Goal: Transaction & Acquisition: Purchase product/service

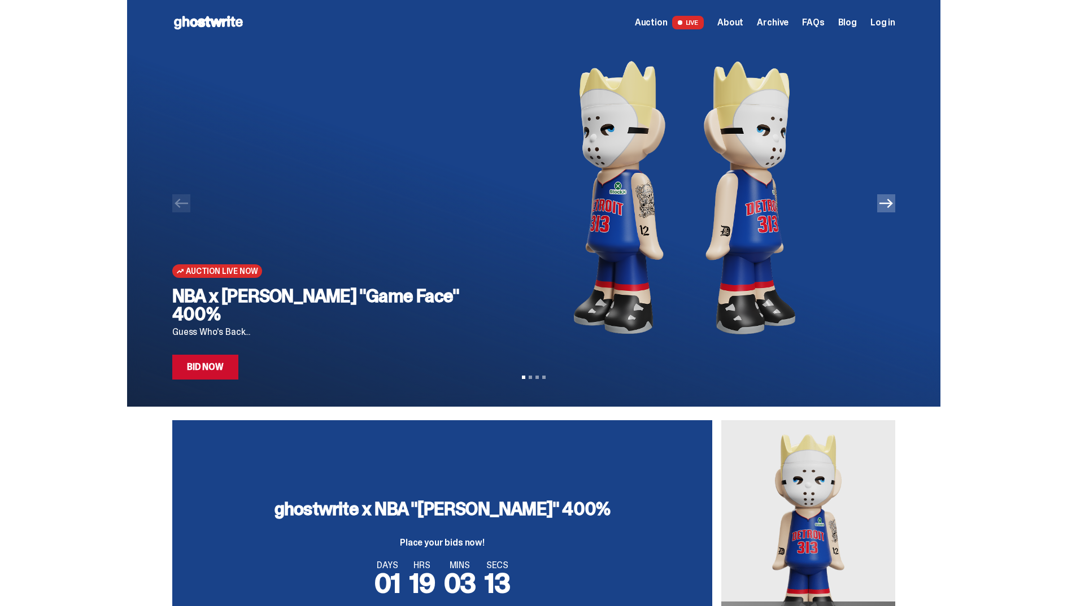
click at [900, 204] on div at bounding box center [534, 203] width 814 height 407
click at [893, 201] on icon "Next" at bounding box center [887, 204] width 14 height 14
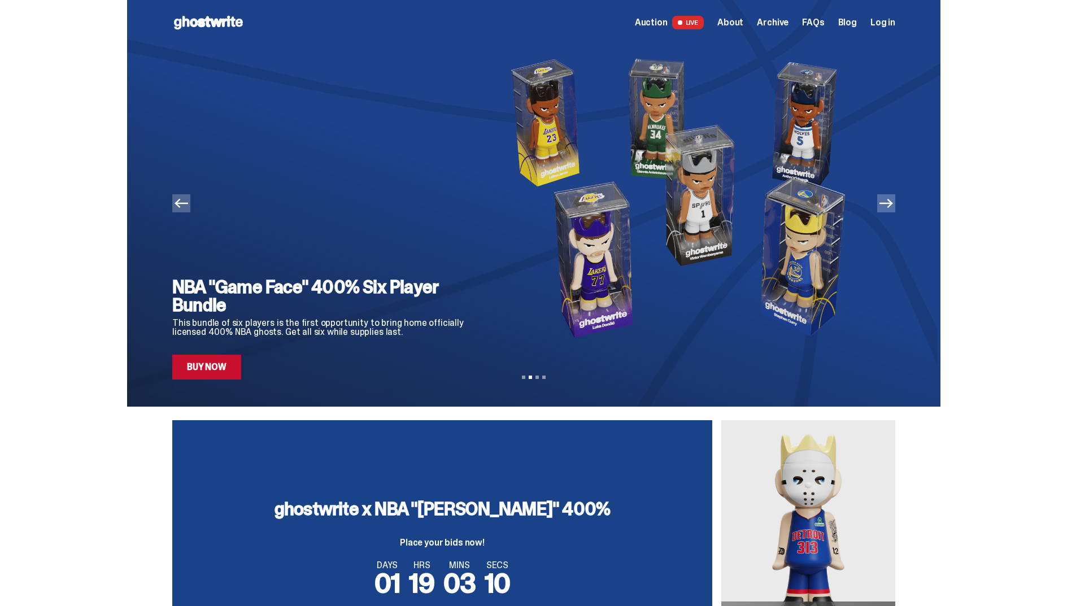
click at [188, 203] on icon "Previous" at bounding box center [182, 203] width 14 height 9
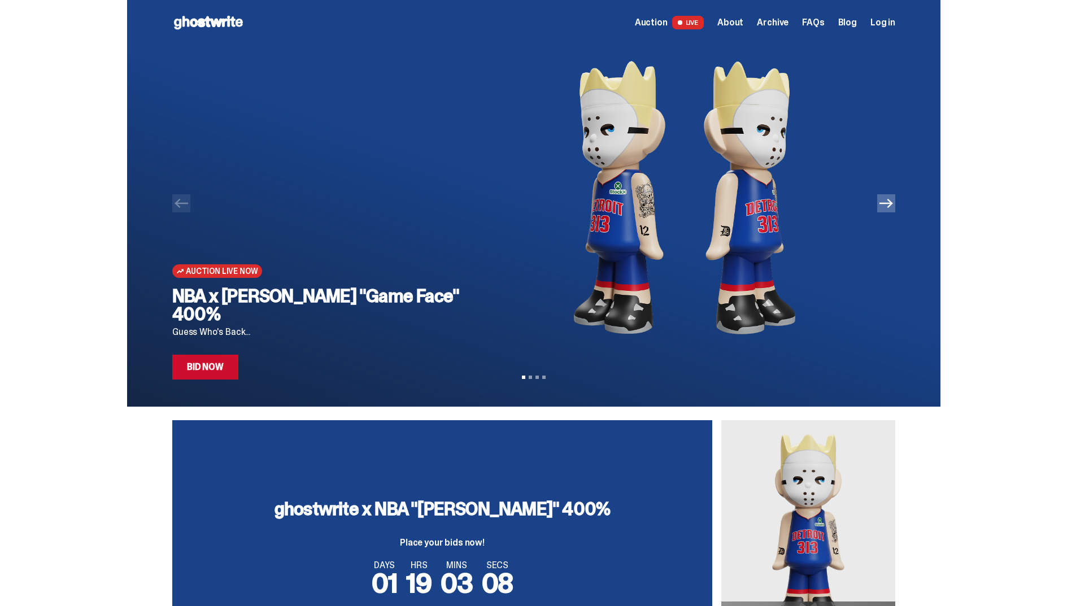
click at [893, 206] on icon "Next" at bounding box center [887, 204] width 14 height 14
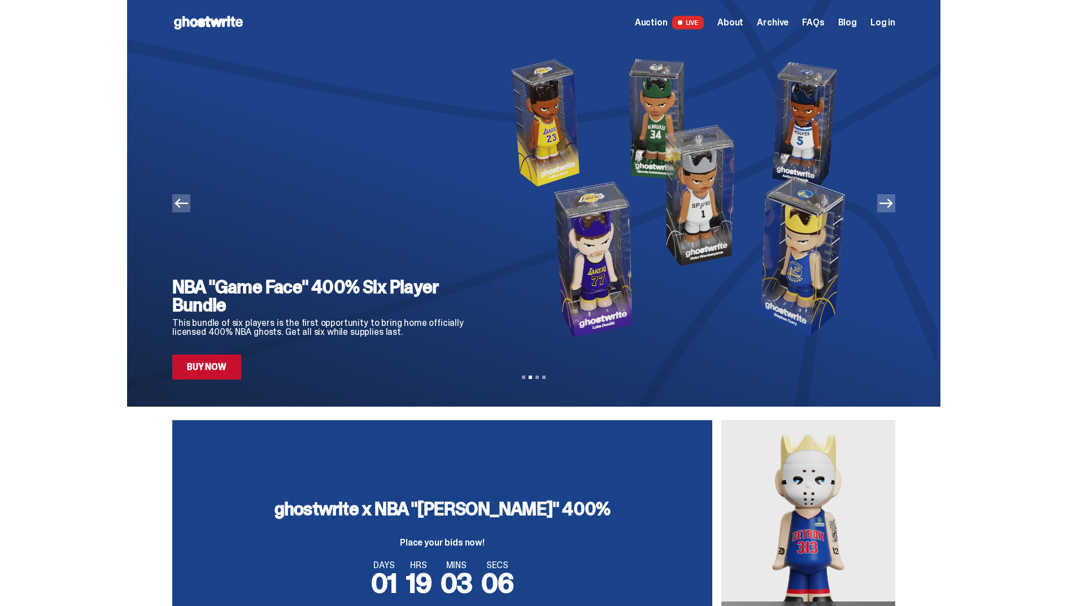
click at [185, 204] on icon "Previous" at bounding box center [182, 203] width 14 height 9
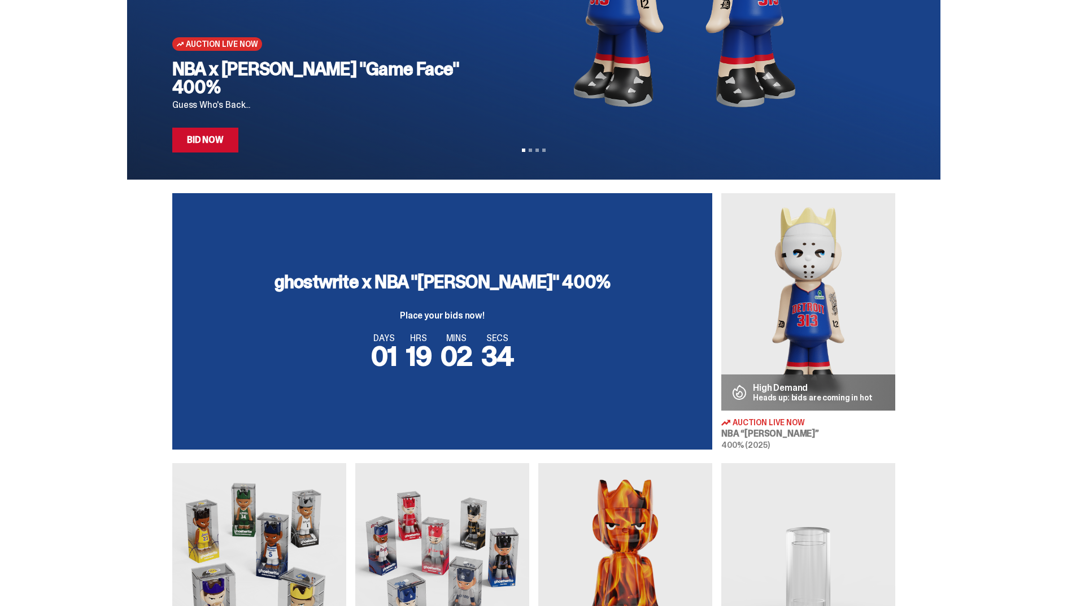
scroll to position [283, 0]
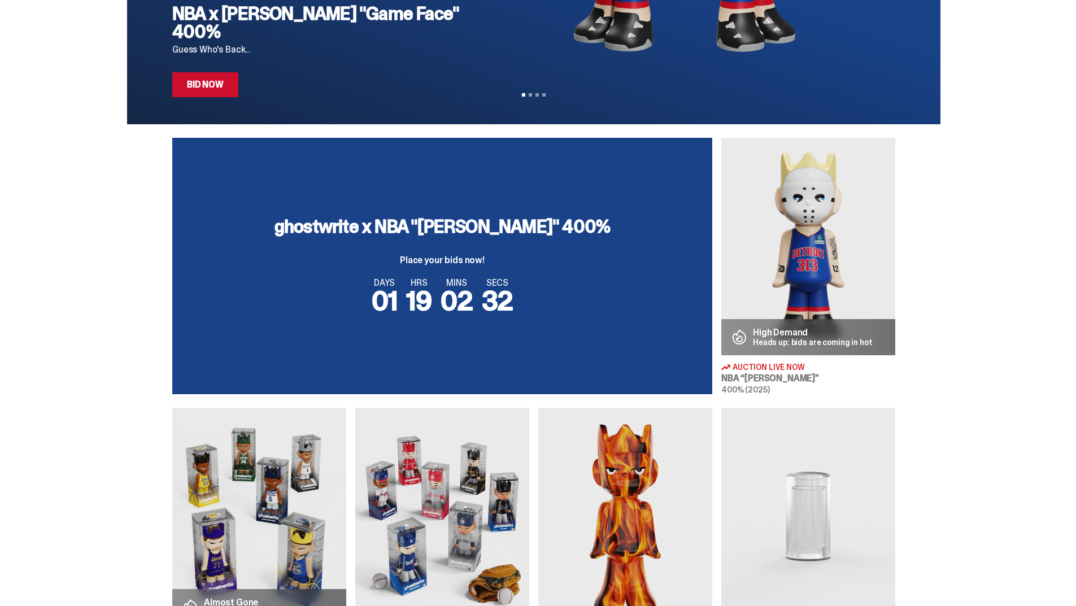
click at [764, 363] on span "Auction Live Now" at bounding box center [769, 367] width 72 height 8
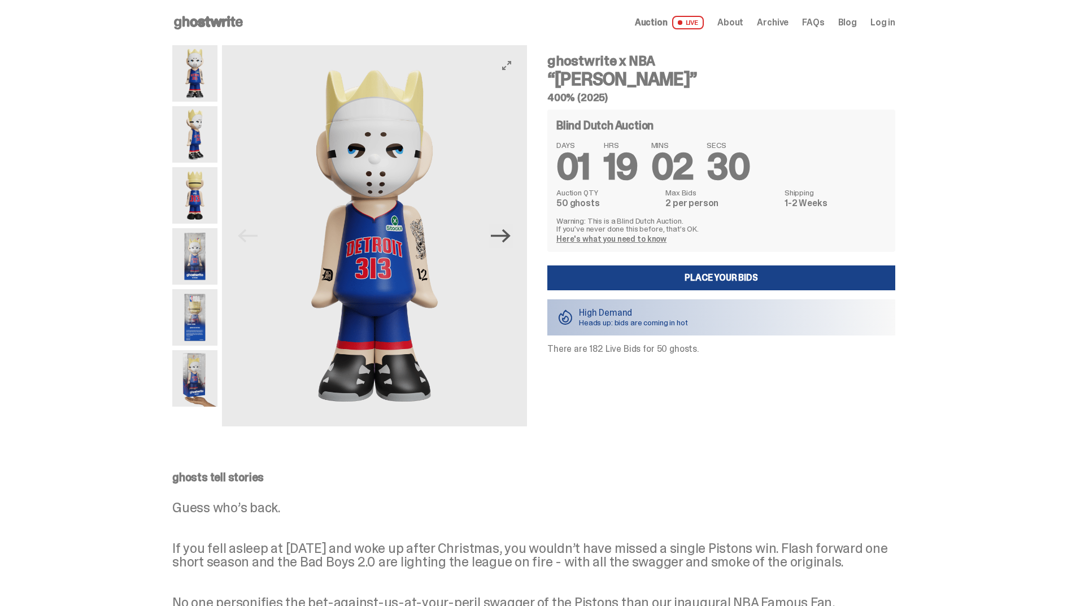
click at [509, 229] on icon "Next" at bounding box center [501, 236] width 20 height 20
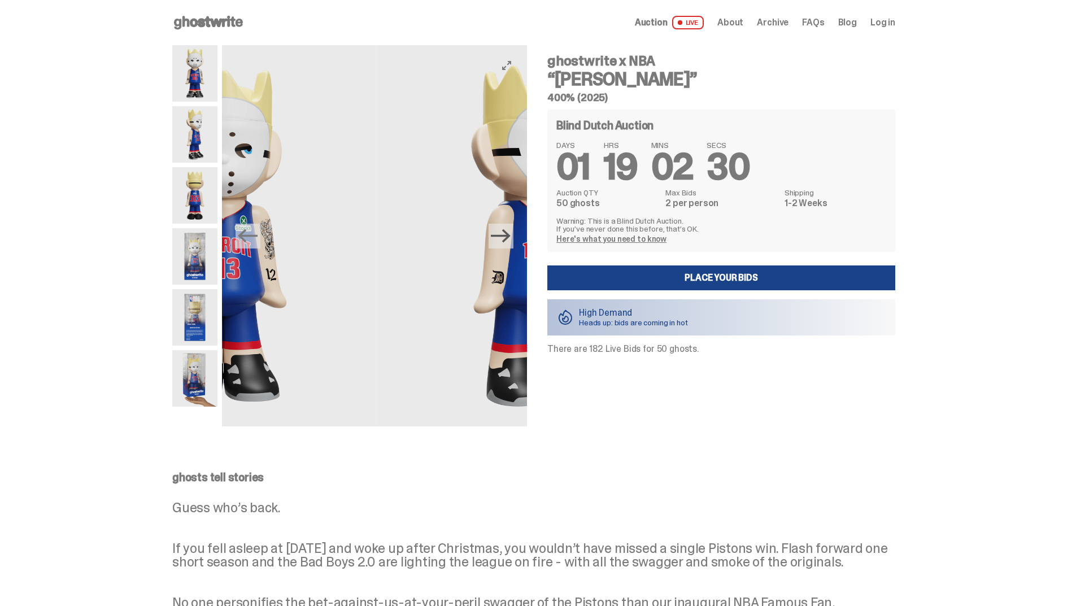
click at [509, 229] on icon "Next" at bounding box center [501, 236] width 20 height 20
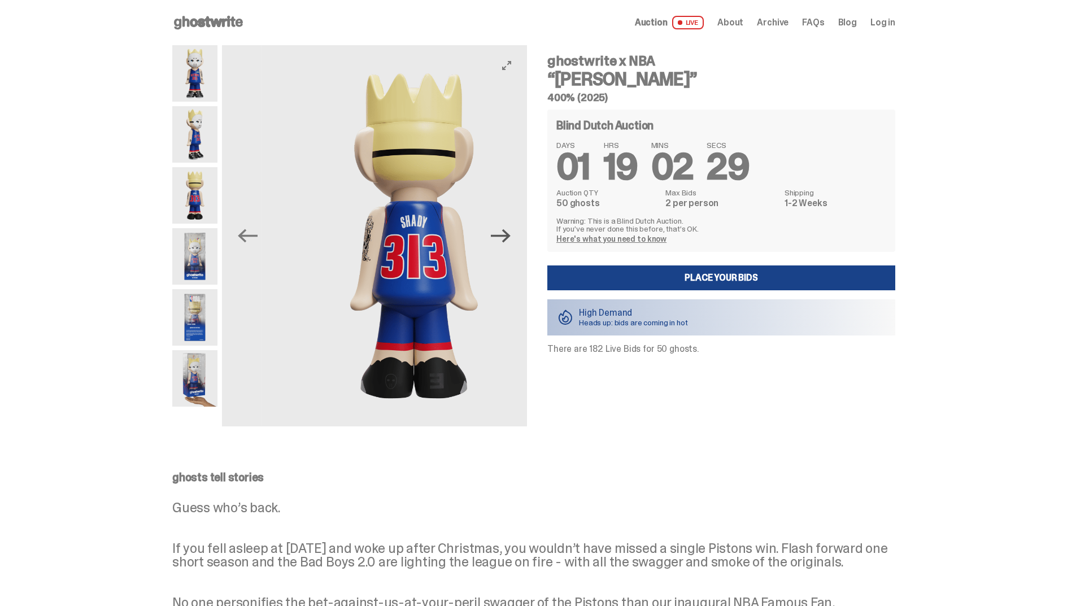
click at [509, 229] on icon "Next" at bounding box center [501, 236] width 20 height 20
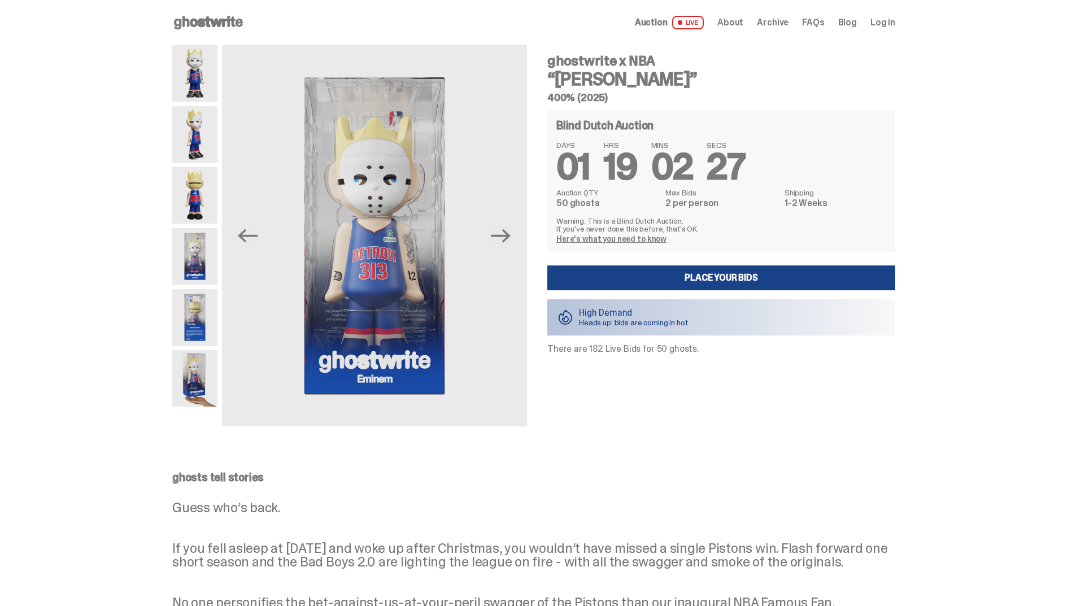
drag, startPoint x: 552, startPoint y: 58, endPoint x: 636, endPoint y: 72, distance: 84.8
click at [636, 72] on div "ghostwrite x NBA “Eminem” 400% (2025)" at bounding box center [722, 78] width 348 height 49
copy div "ghostwrite x NBA “Eminem”"
click at [514, 60] on button "View full-screen" at bounding box center [507, 66] width 14 height 14
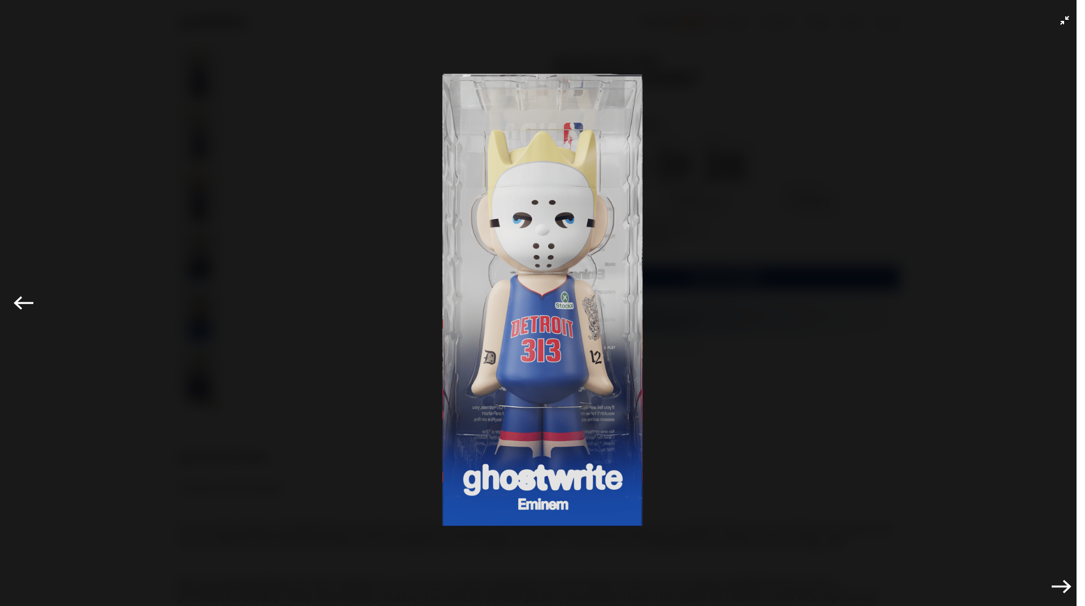
click at [534, 210] on img at bounding box center [542, 300] width 1028 height 544
click at [1018, 112] on img at bounding box center [542, 300] width 1028 height 544
click at [318, 123] on img at bounding box center [542, 300] width 1028 height 544
click at [292, 114] on img at bounding box center [542, 300] width 1028 height 544
click at [1060, 18] on icon "Exit full-screen" at bounding box center [1064, 20] width 9 height 9
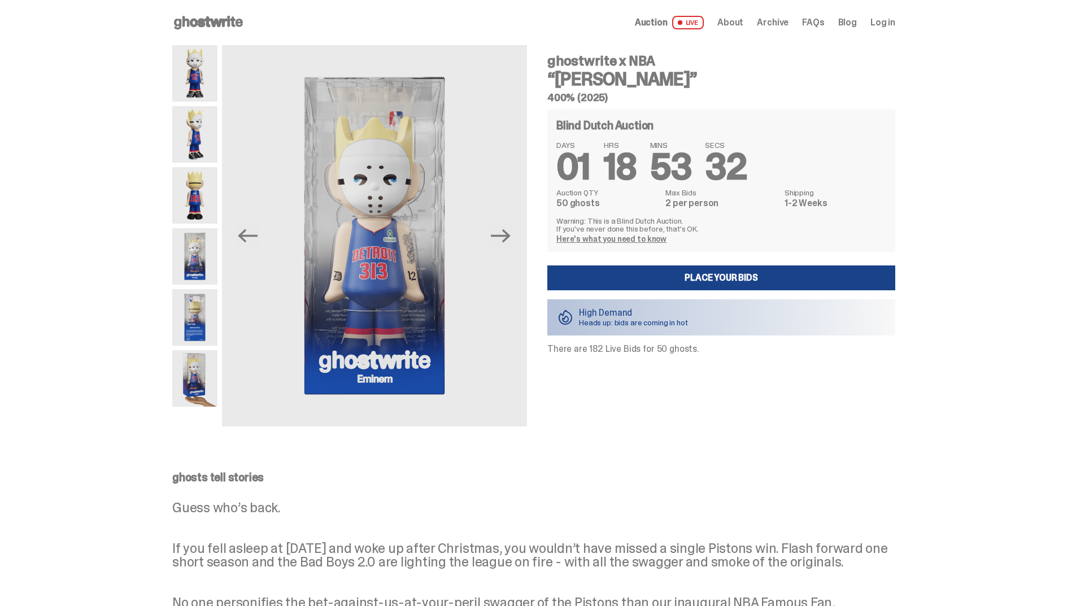
click at [199, 7] on div "Open main menu Home Auction LIVE About Archive FAQs Blog Log in" at bounding box center [533, 22] width 723 height 45
click at [199, 20] on use at bounding box center [208, 23] width 69 height 14
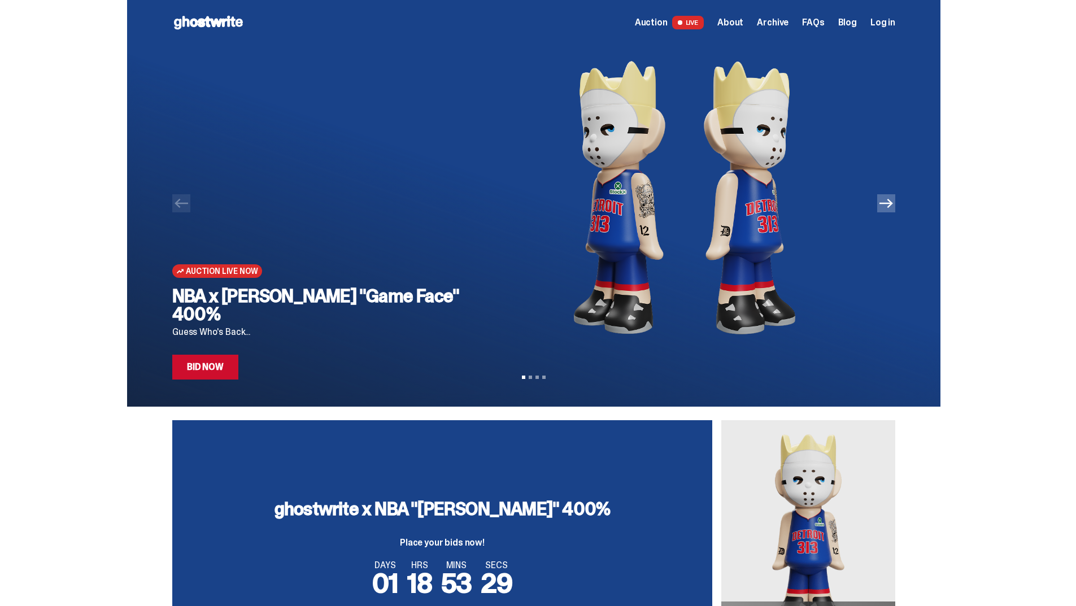
click at [892, 203] on icon "Next" at bounding box center [887, 203] width 14 height 9
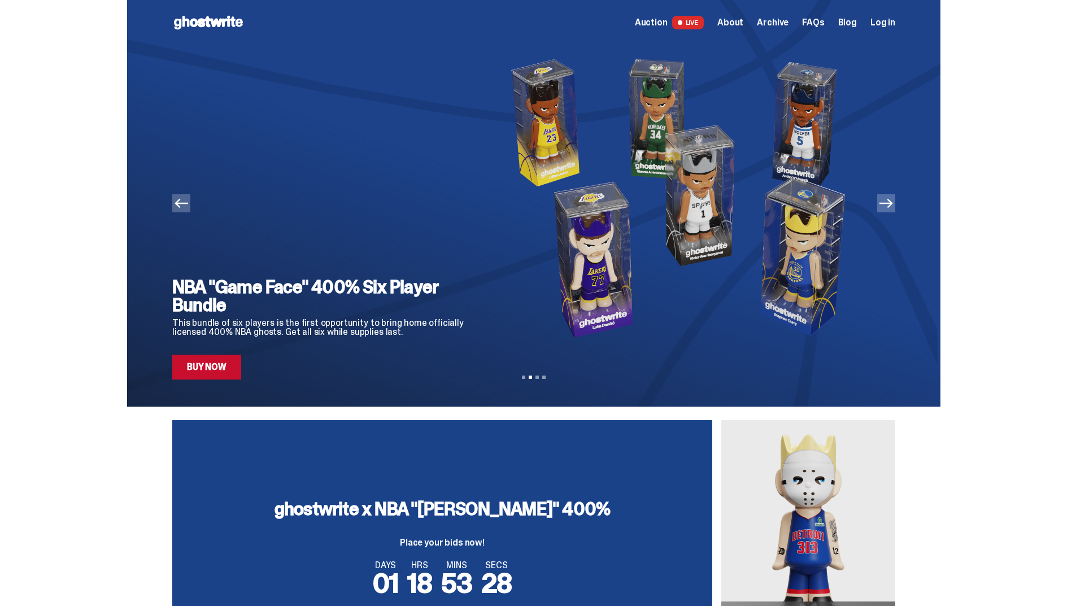
click at [188, 202] on icon "Previous" at bounding box center [182, 204] width 14 height 14
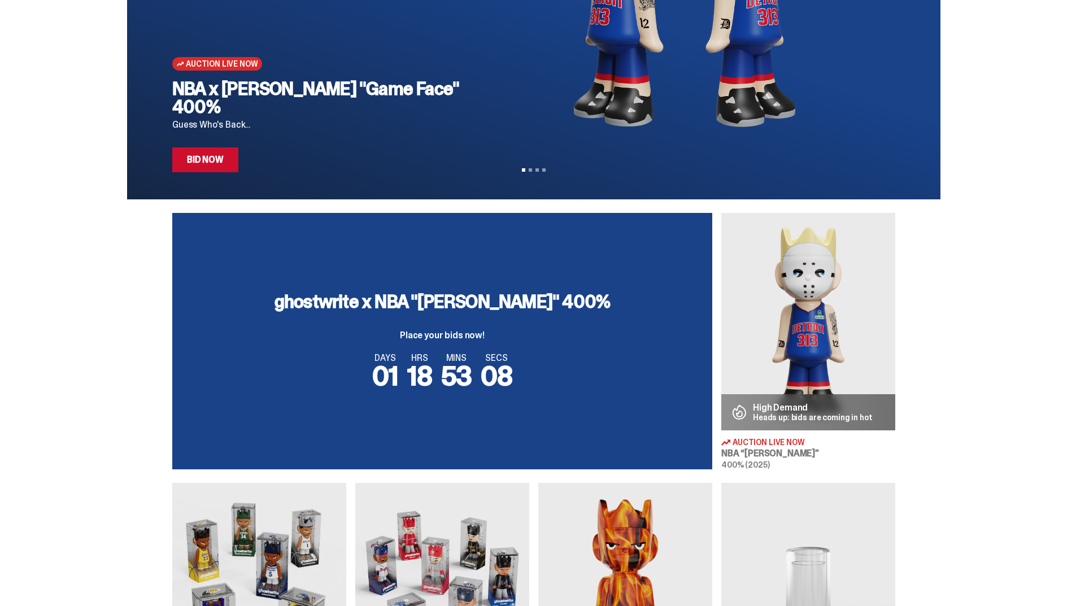
scroll to position [226, 0]
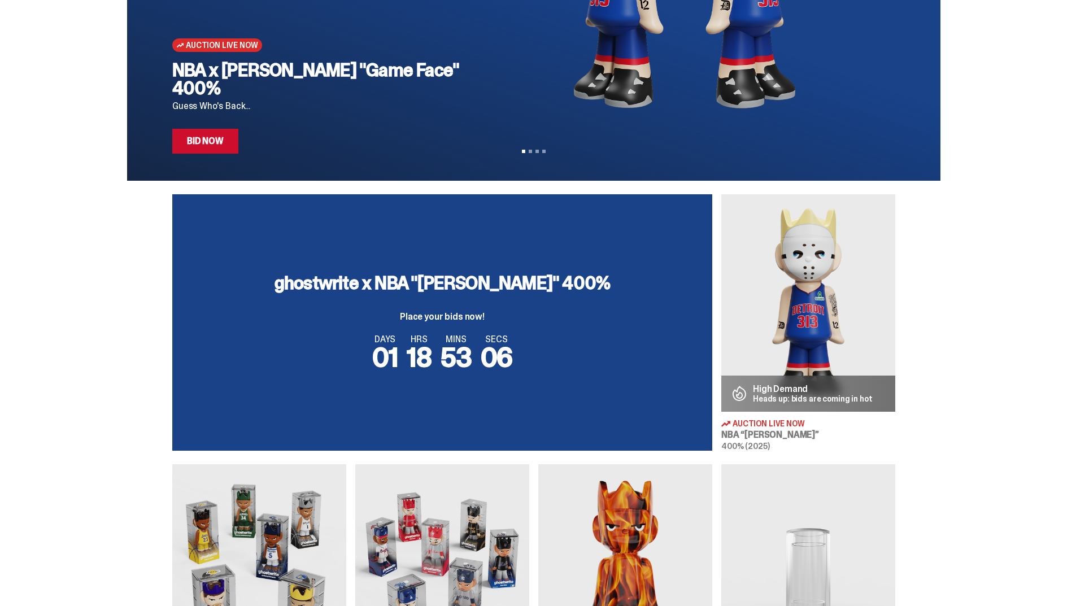
click at [854, 290] on img at bounding box center [809, 303] width 174 height 218
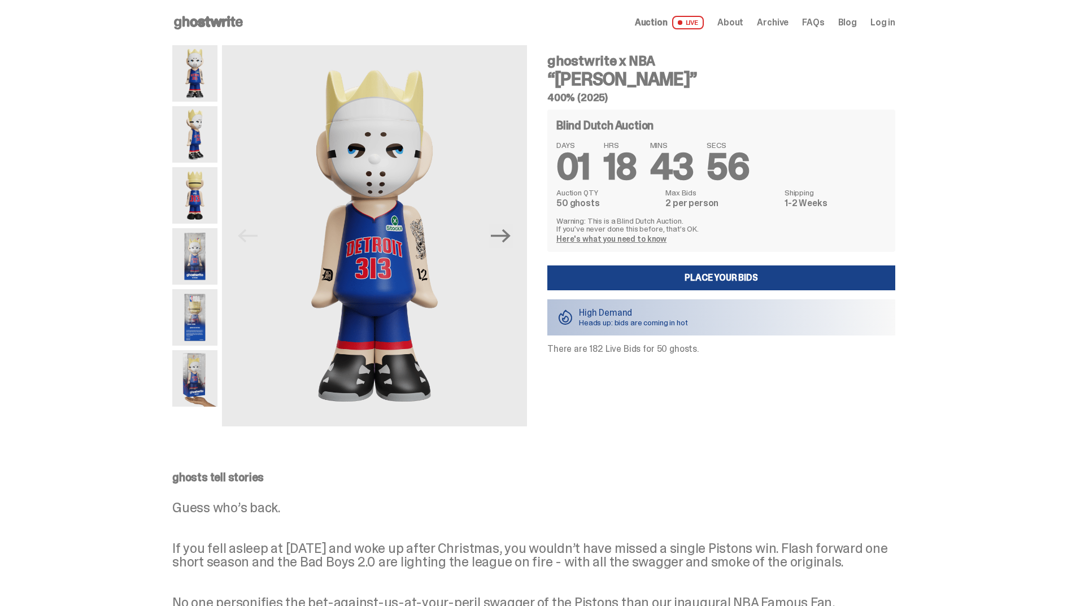
click at [734, 19] on span "About" at bounding box center [731, 22] width 26 height 9
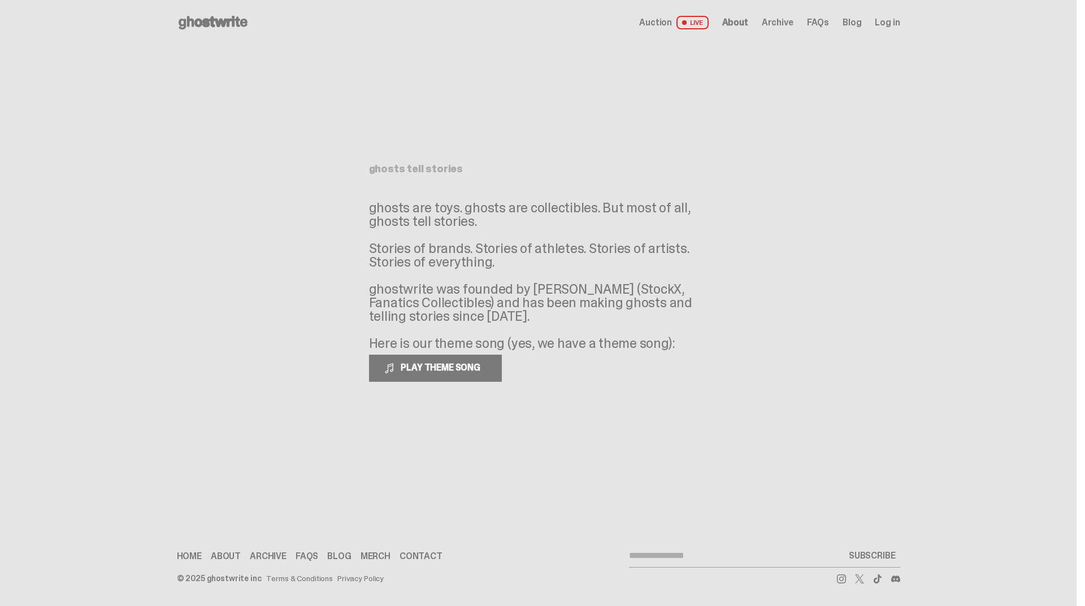
click at [779, 21] on span "Archive" at bounding box center [778, 22] width 32 height 9
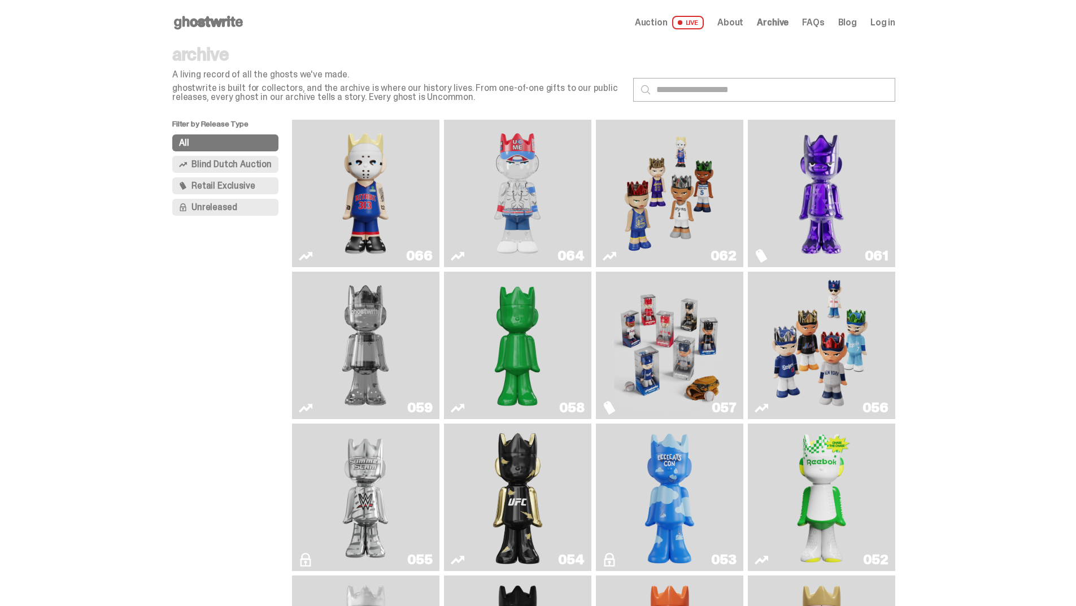
click at [361, 144] on img "Eminem" at bounding box center [365, 193] width 111 height 138
click at [527, 167] on img "You Can't See Me" at bounding box center [517, 193] width 111 height 138
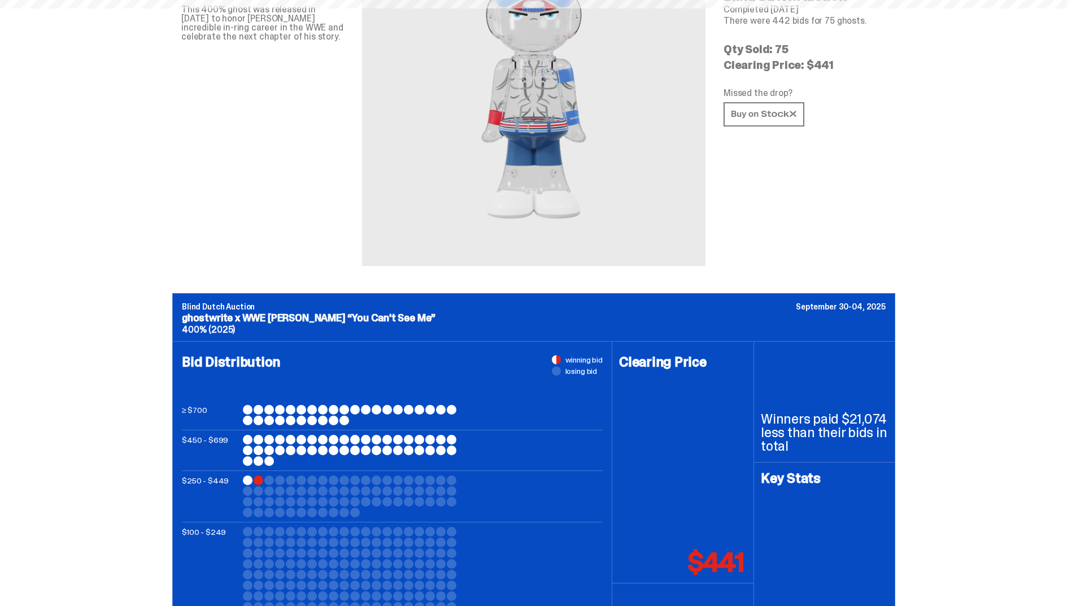
scroll to position [170, 0]
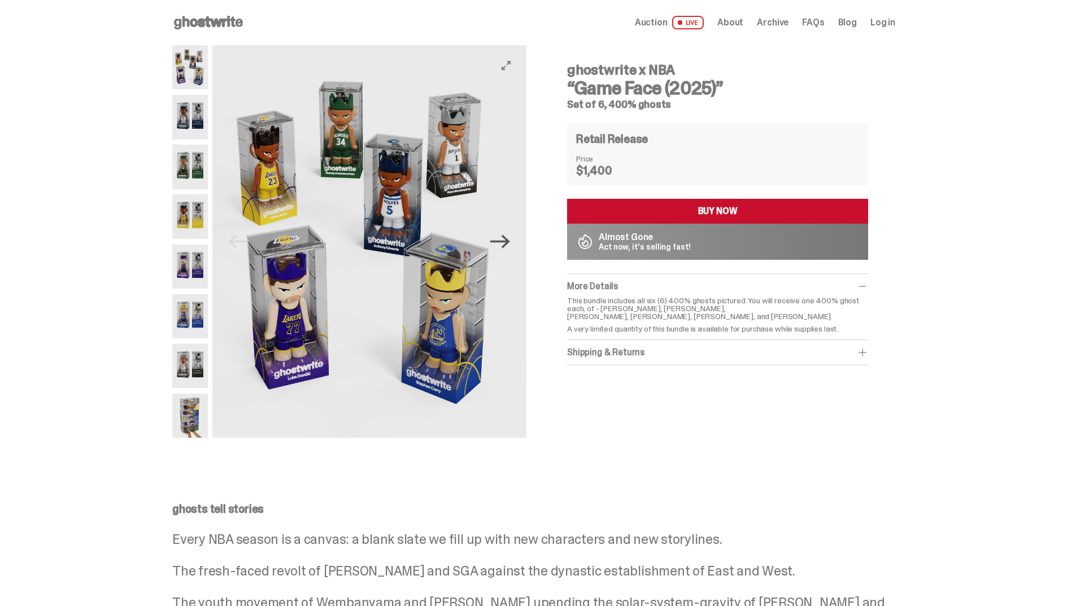
click at [509, 241] on icon "Next" at bounding box center [500, 242] width 20 height 14
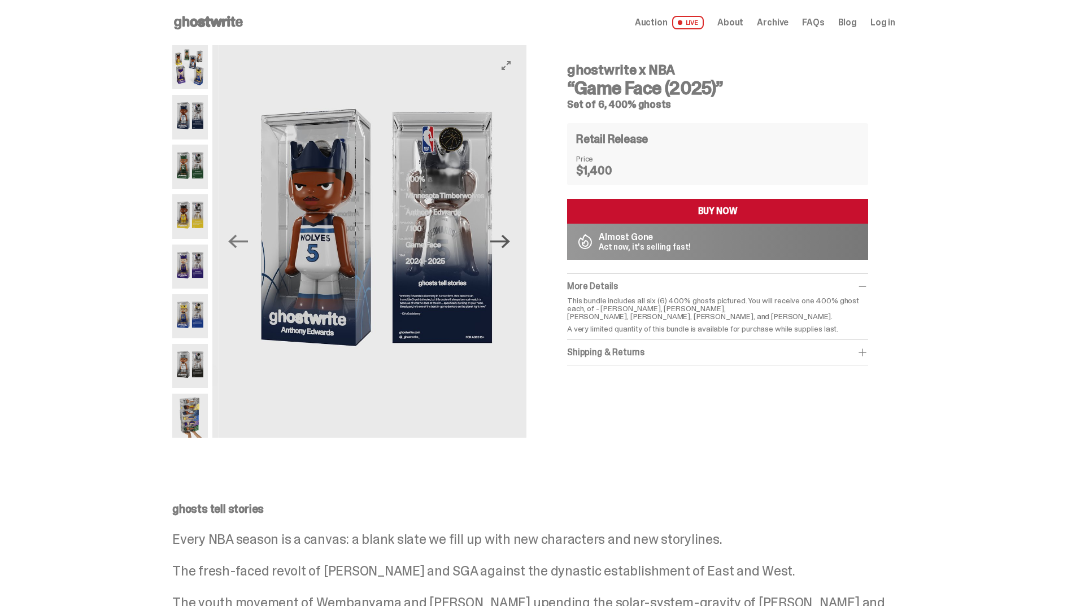
click at [509, 241] on icon "Next" at bounding box center [500, 242] width 20 height 14
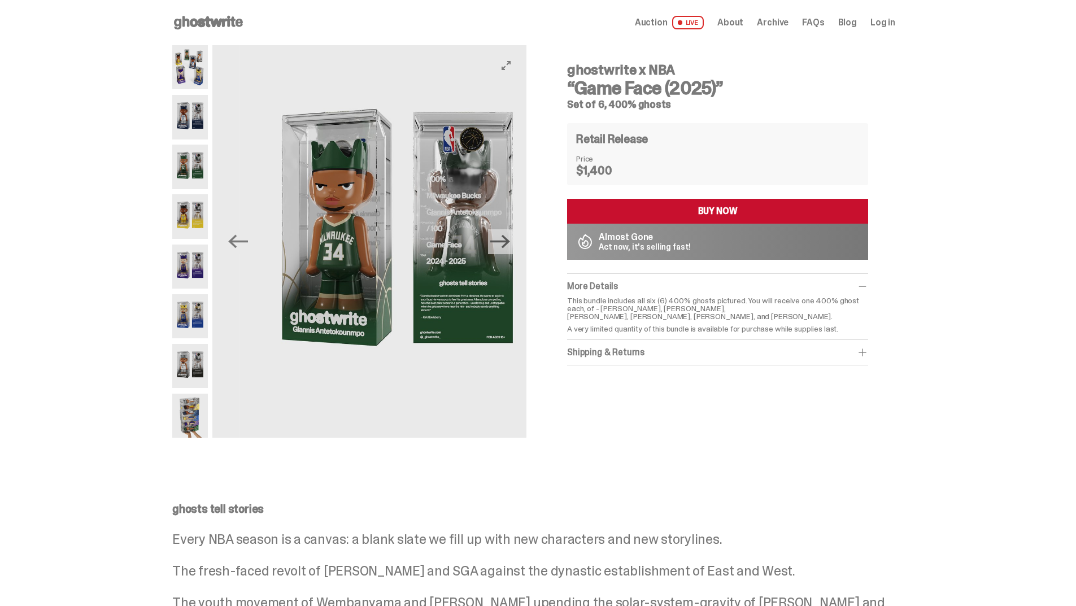
click at [509, 241] on icon "Next" at bounding box center [500, 242] width 20 height 14
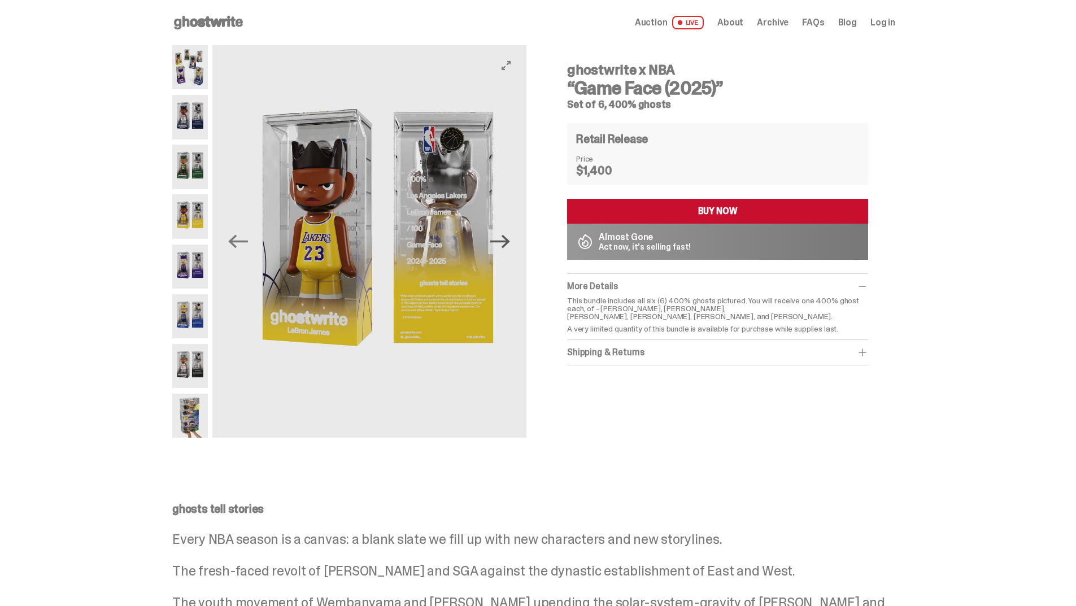
click at [509, 241] on icon "Next" at bounding box center [500, 242] width 20 height 14
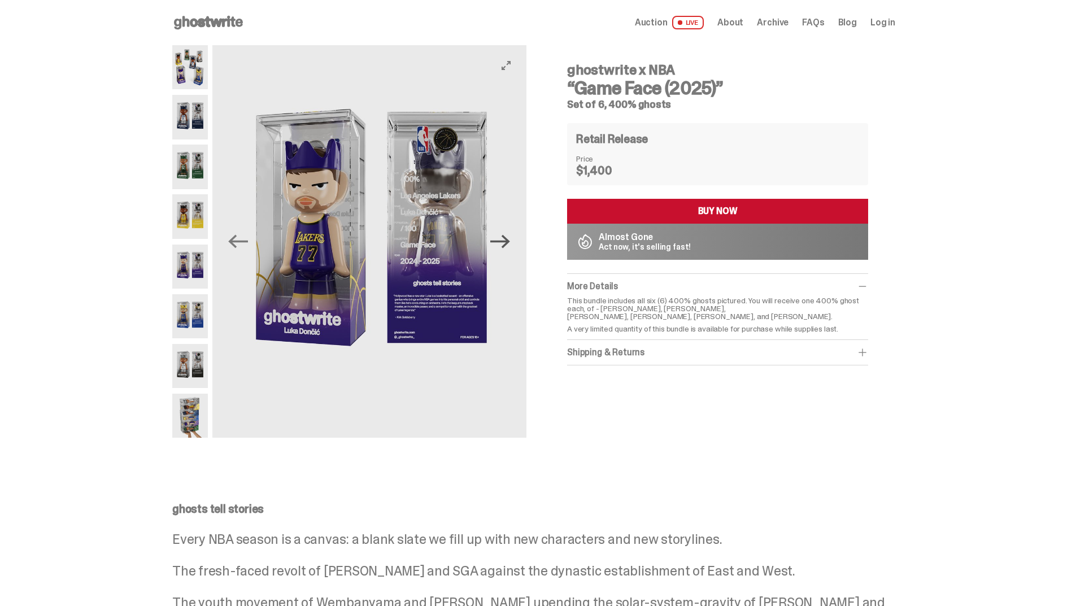
click at [509, 241] on icon "Next" at bounding box center [500, 242] width 20 height 14
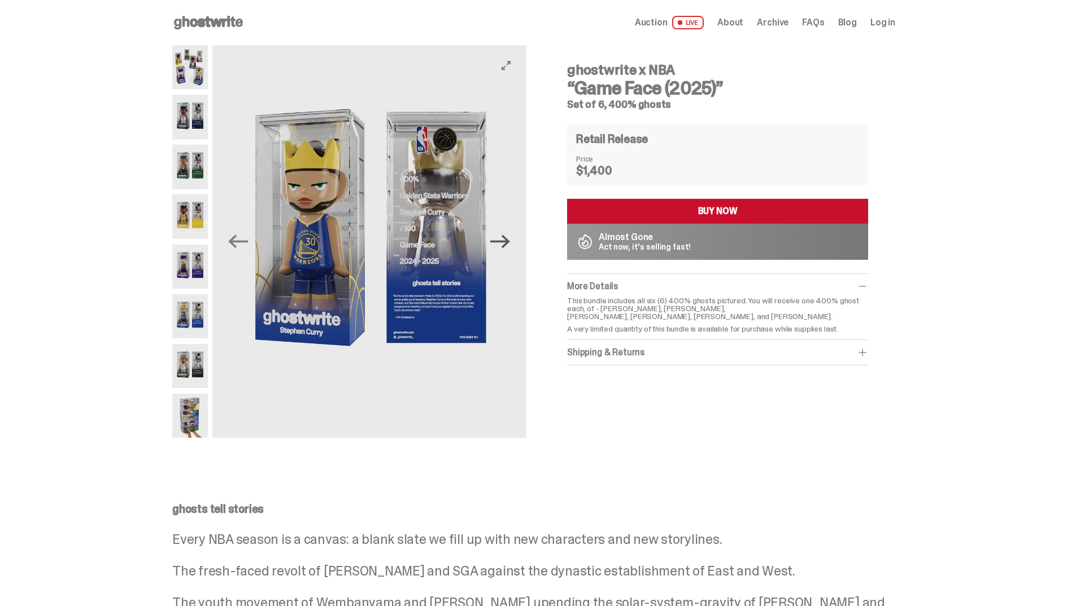
click at [509, 241] on icon "Next" at bounding box center [500, 242] width 20 height 14
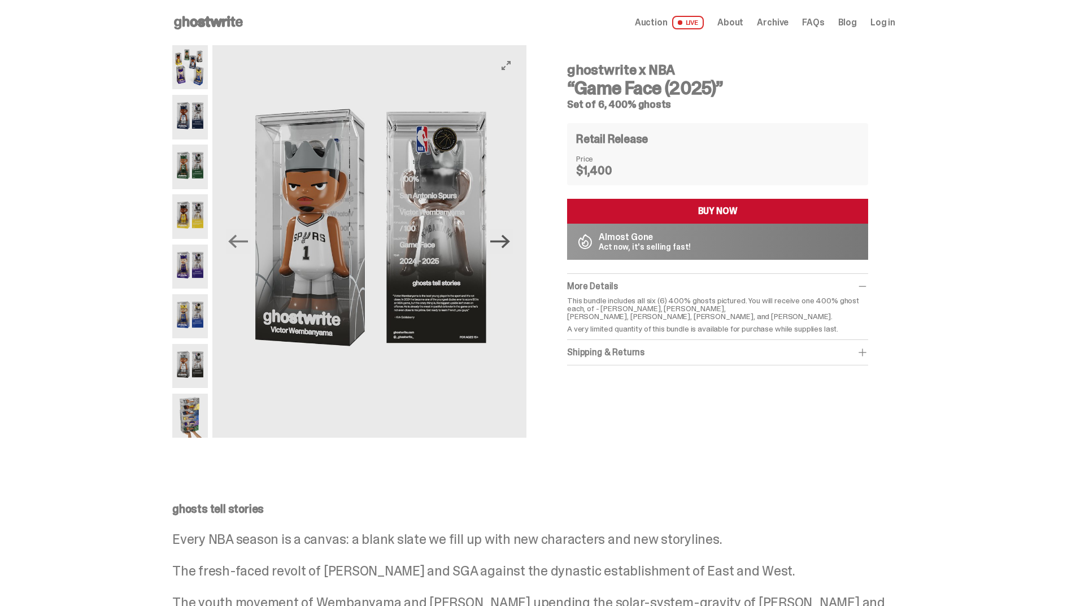
click at [509, 241] on icon "Next" at bounding box center [500, 242] width 20 height 14
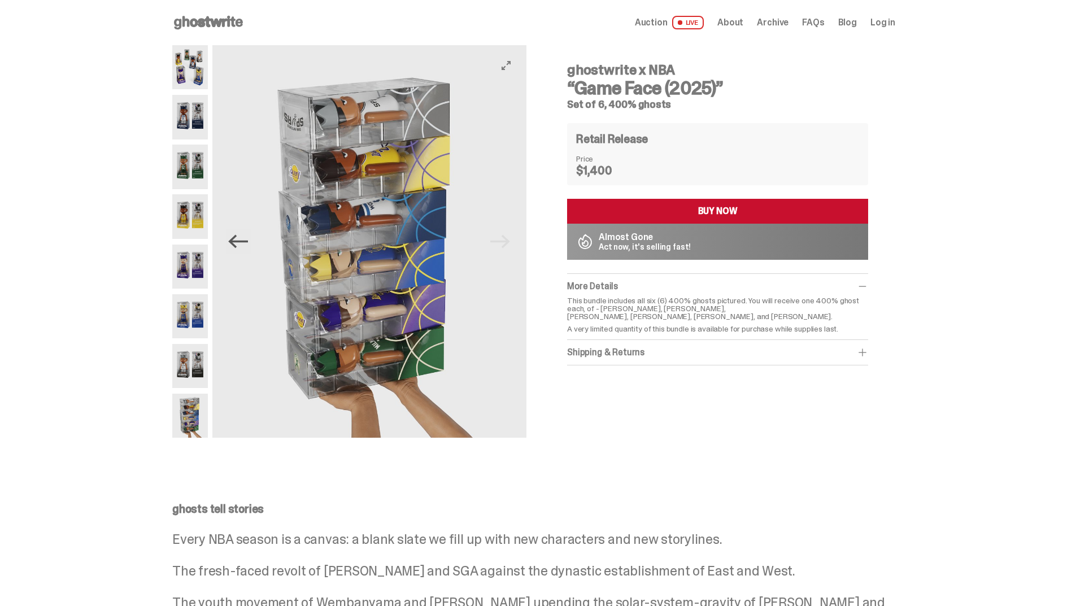
click at [236, 236] on icon "Previous" at bounding box center [238, 242] width 20 height 20
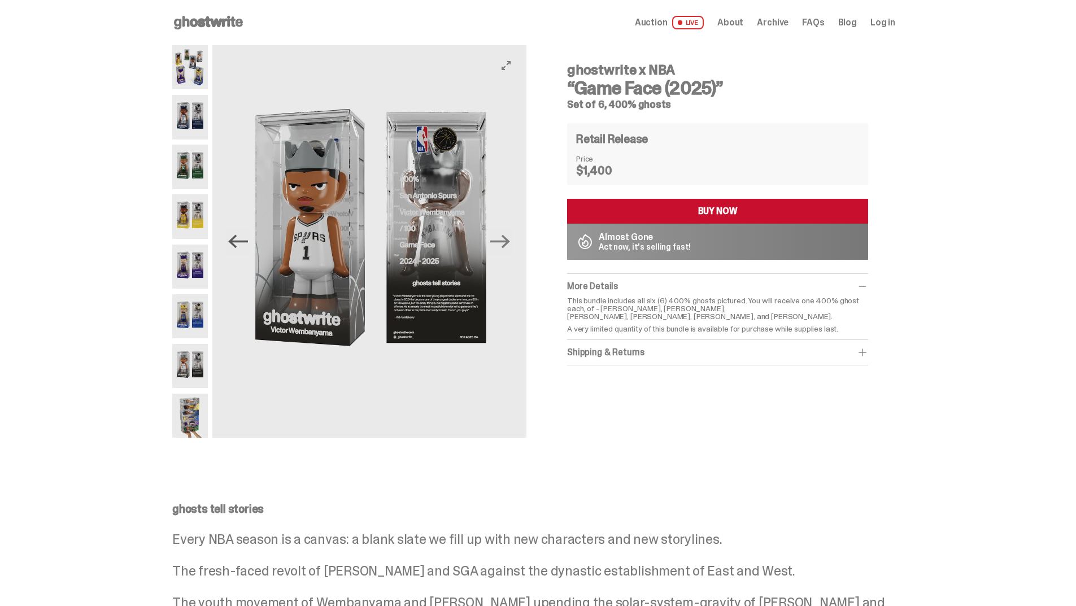
click at [236, 236] on icon "Previous" at bounding box center [238, 242] width 20 height 20
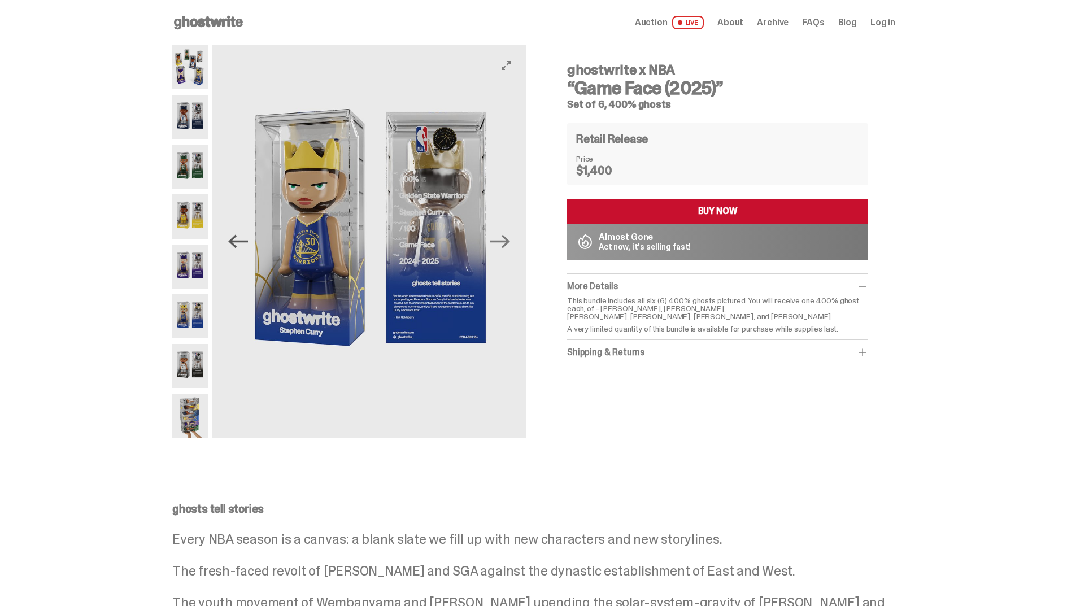
click at [236, 236] on icon "Previous" at bounding box center [238, 242] width 20 height 20
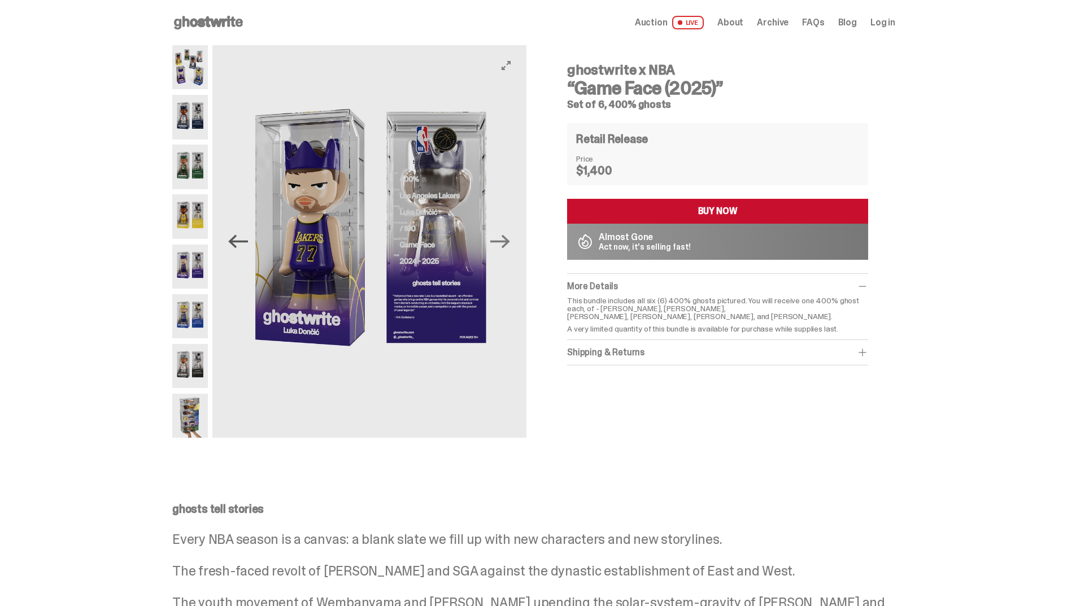
click at [236, 236] on icon "Previous" at bounding box center [238, 242] width 20 height 20
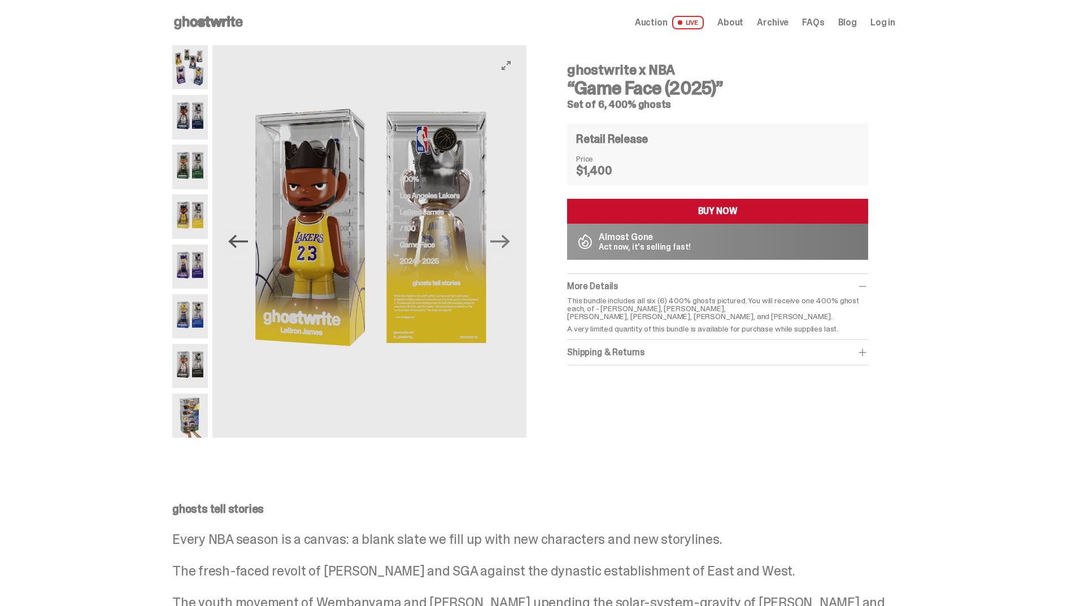
click at [236, 236] on icon "Previous" at bounding box center [238, 242] width 20 height 20
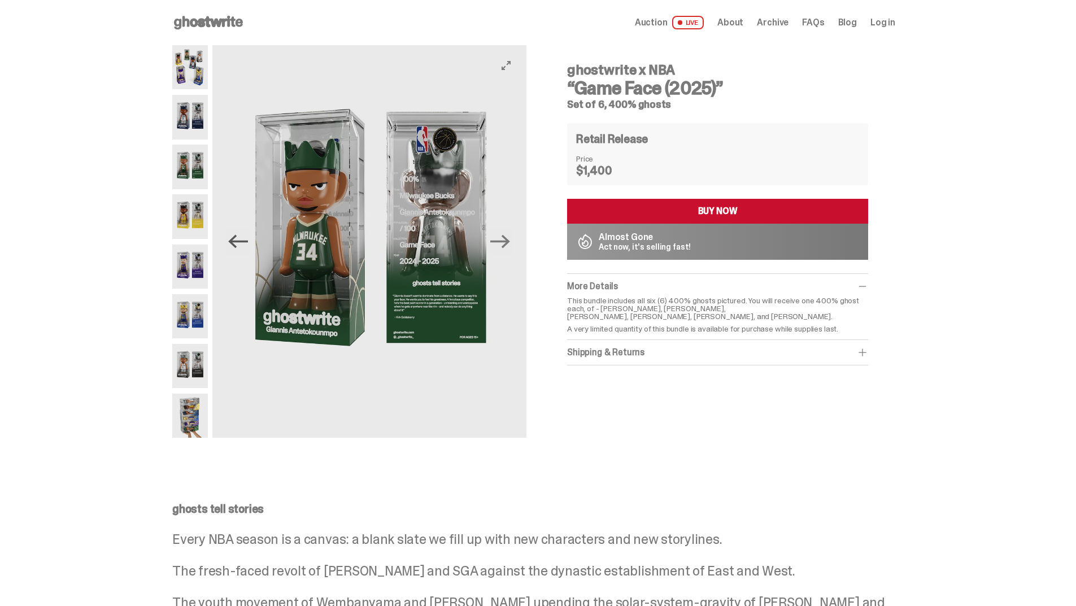
click at [236, 236] on icon "Previous" at bounding box center [238, 242] width 20 height 20
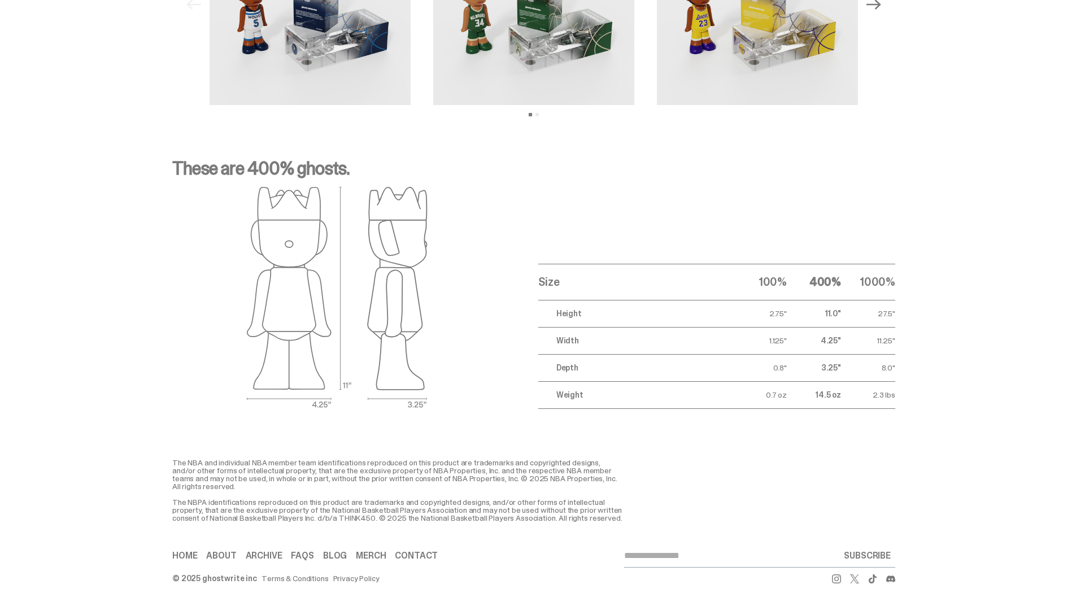
scroll to position [1366, 0]
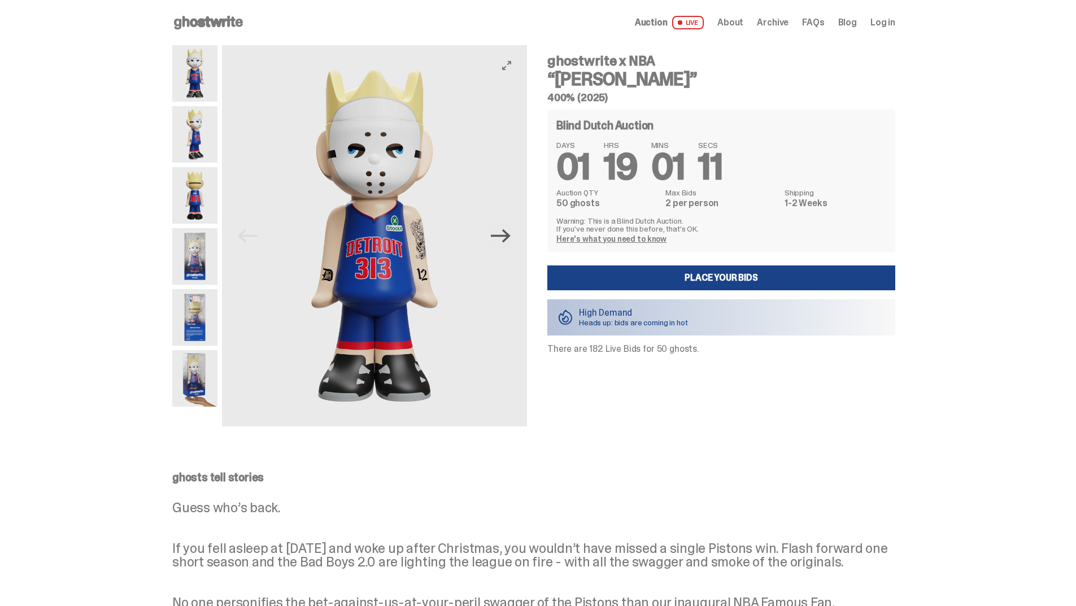
click at [498, 238] on icon "Next" at bounding box center [501, 236] width 20 height 20
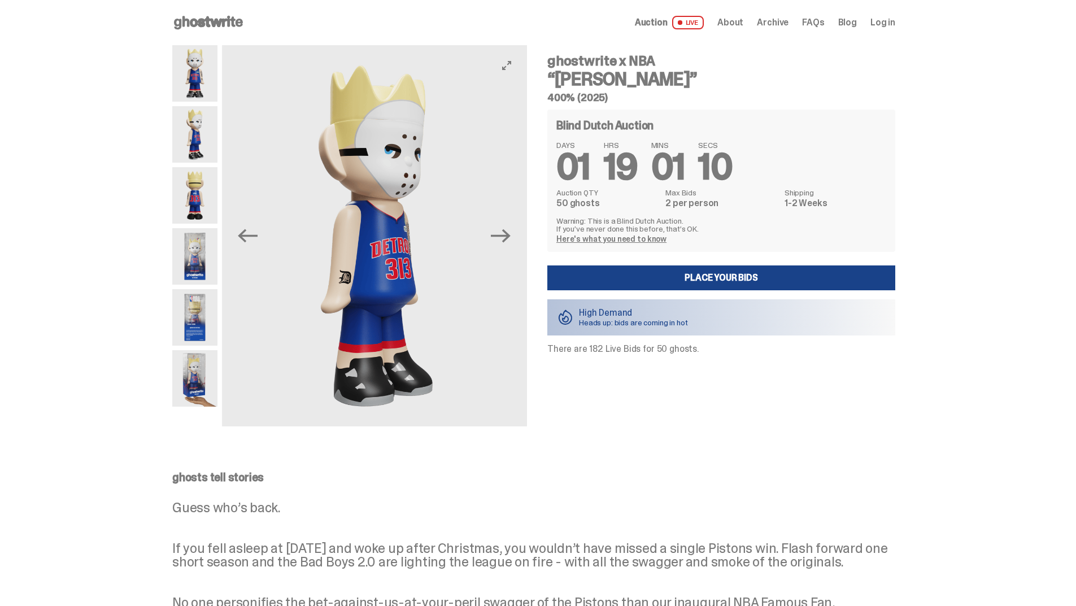
click at [387, 190] on img at bounding box center [375, 235] width 305 height 381
click at [511, 58] on img at bounding box center [374, 235] width 305 height 381
click at [511, 66] on icon "View full-screen" at bounding box center [506, 65] width 9 height 9
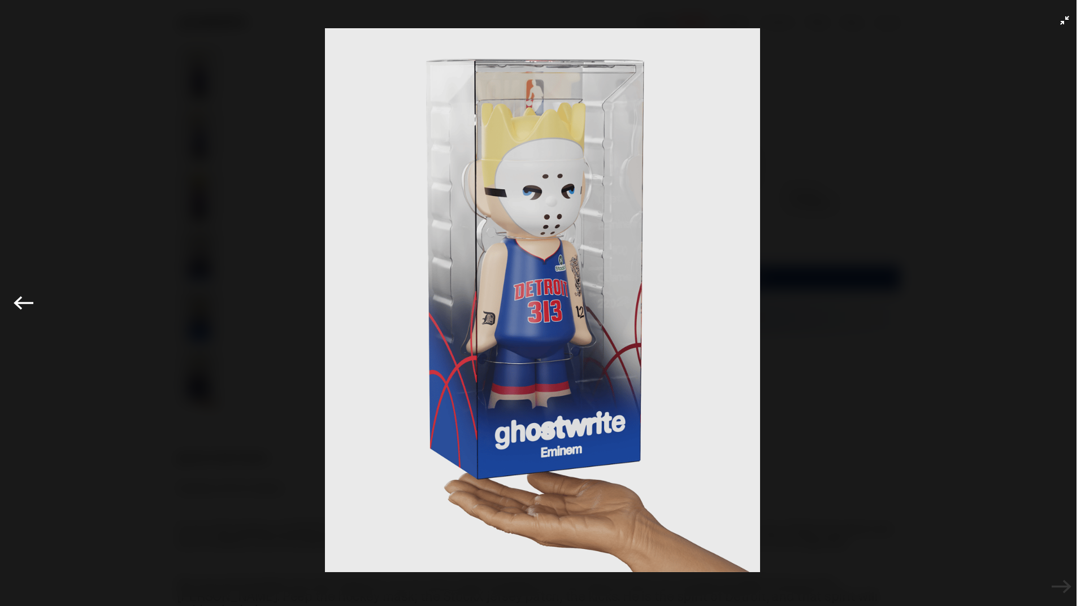
click at [845, 217] on img at bounding box center [542, 300] width 1028 height 544
click at [889, 223] on img at bounding box center [542, 300] width 1028 height 544
click at [1060, 17] on icon "Exit full-screen" at bounding box center [1064, 20] width 9 height 9
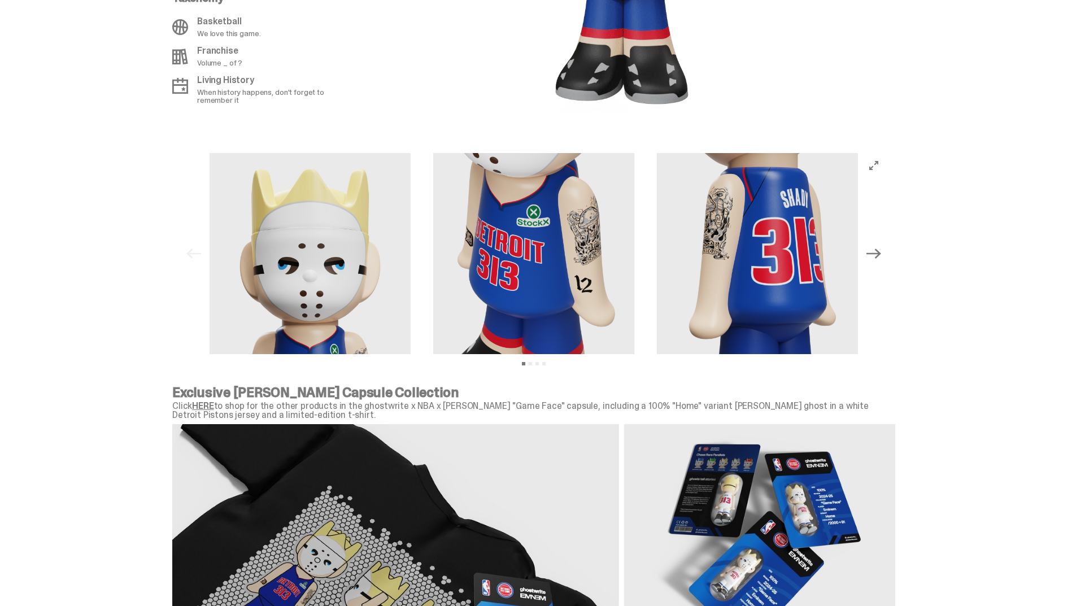
scroll to position [1017, 0]
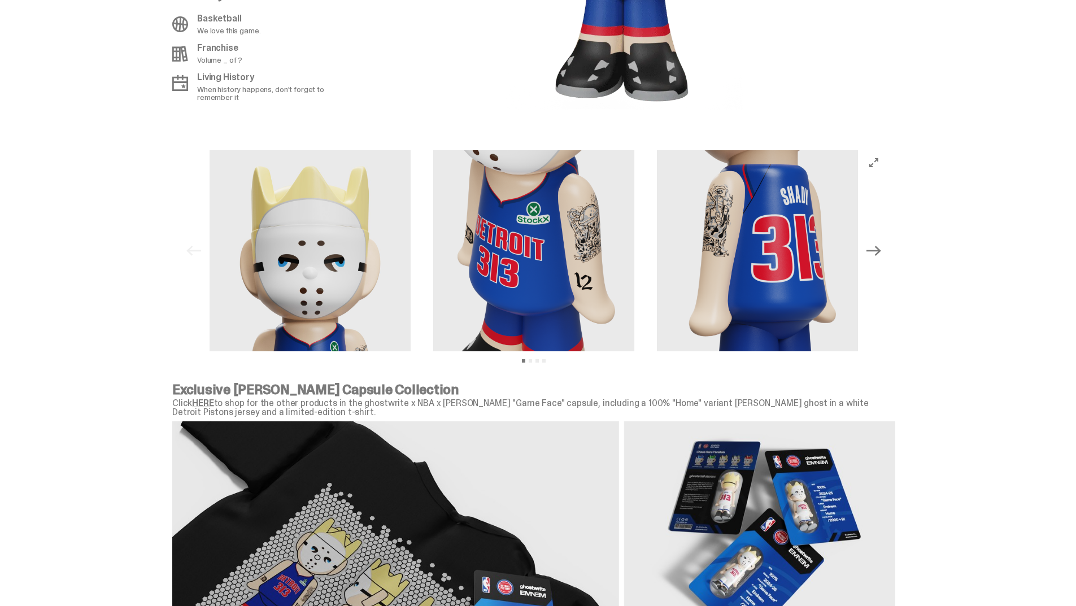
click at [277, 234] on img at bounding box center [310, 250] width 201 height 201
click at [317, 232] on img at bounding box center [310, 250] width 201 height 201
click at [875, 160] on icon "View full-screen" at bounding box center [874, 162] width 9 height 9
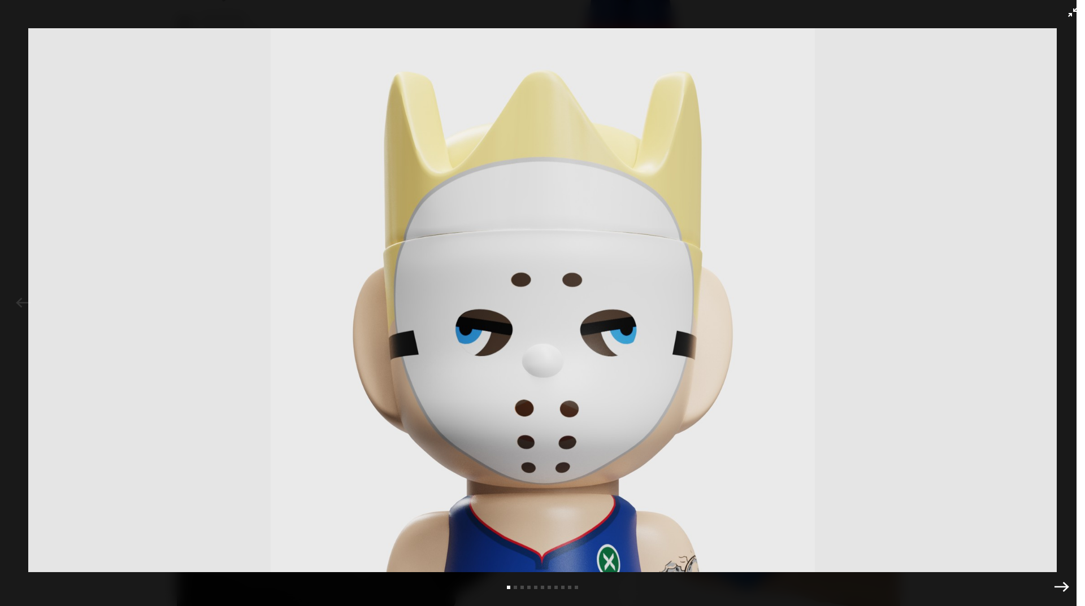
click at [493, 234] on img at bounding box center [542, 300] width 1028 height 544
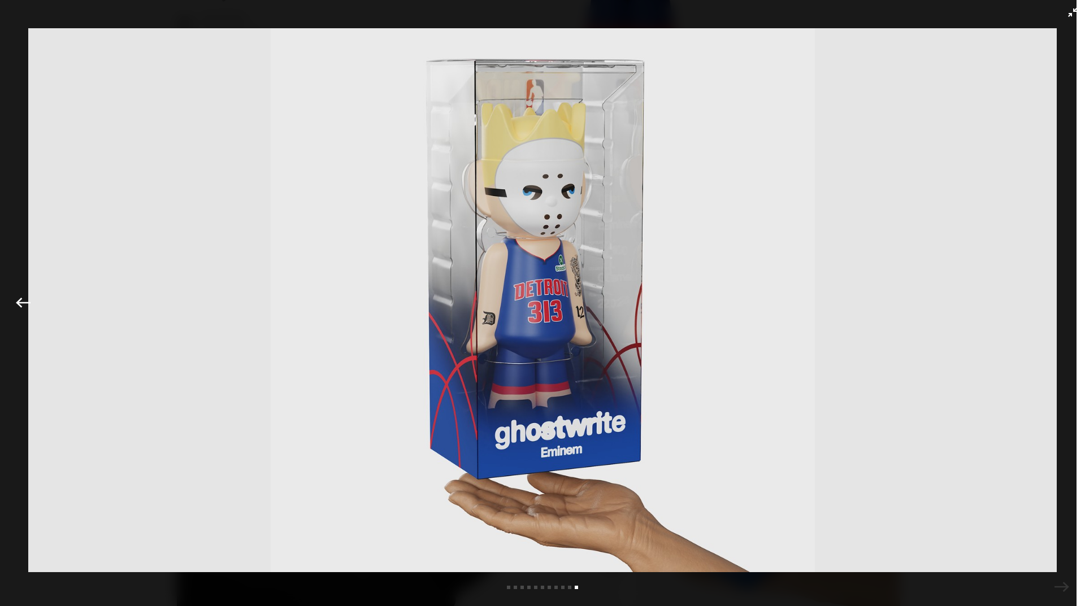
click at [1068, 14] on icon "Exit full-screen" at bounding box center [1072, 12] width 9 height 9
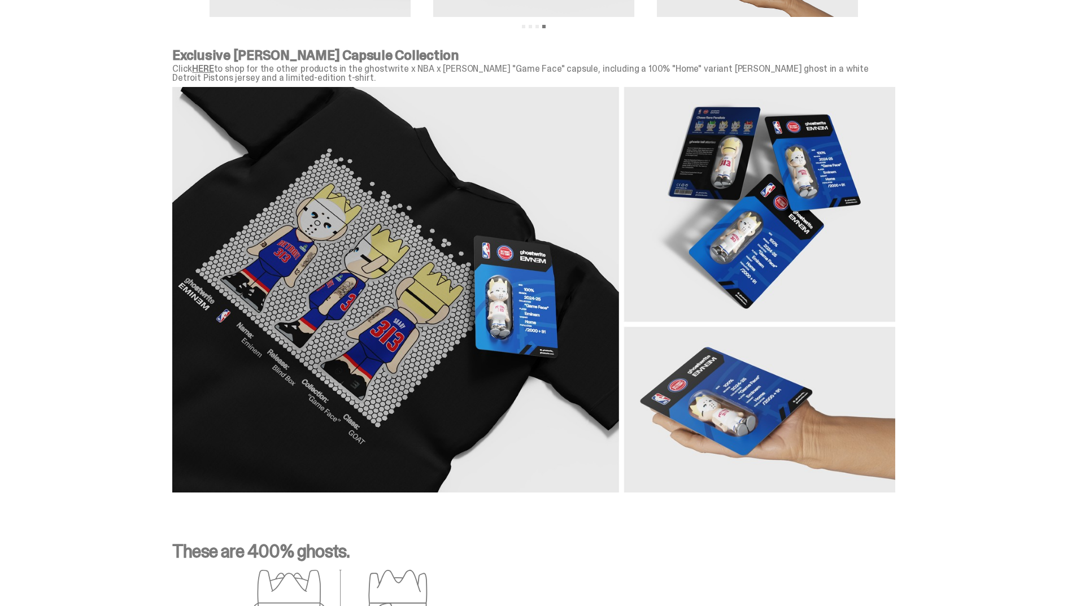
scroll to position [1356, 0]
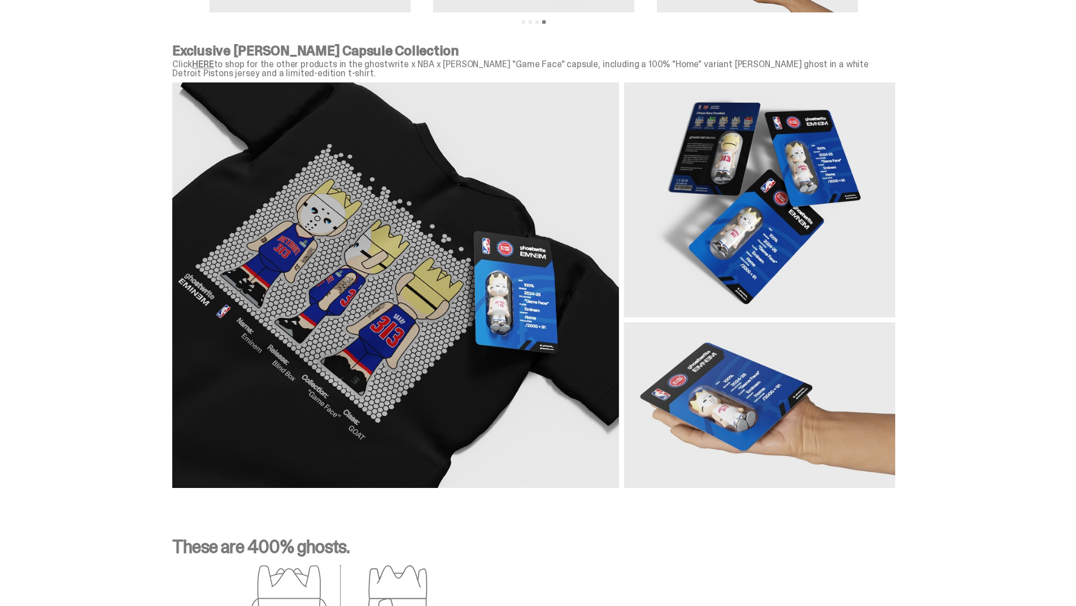
click at [408, 208] on img at bounding box center [533, 285] width 723 height 406
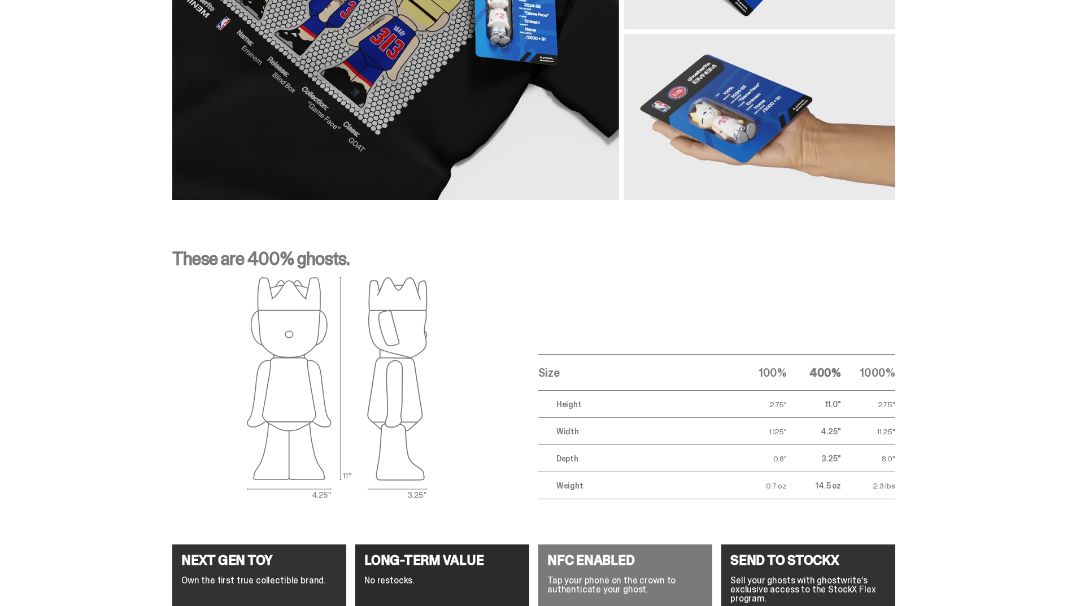
scroll to position [1865, 0]
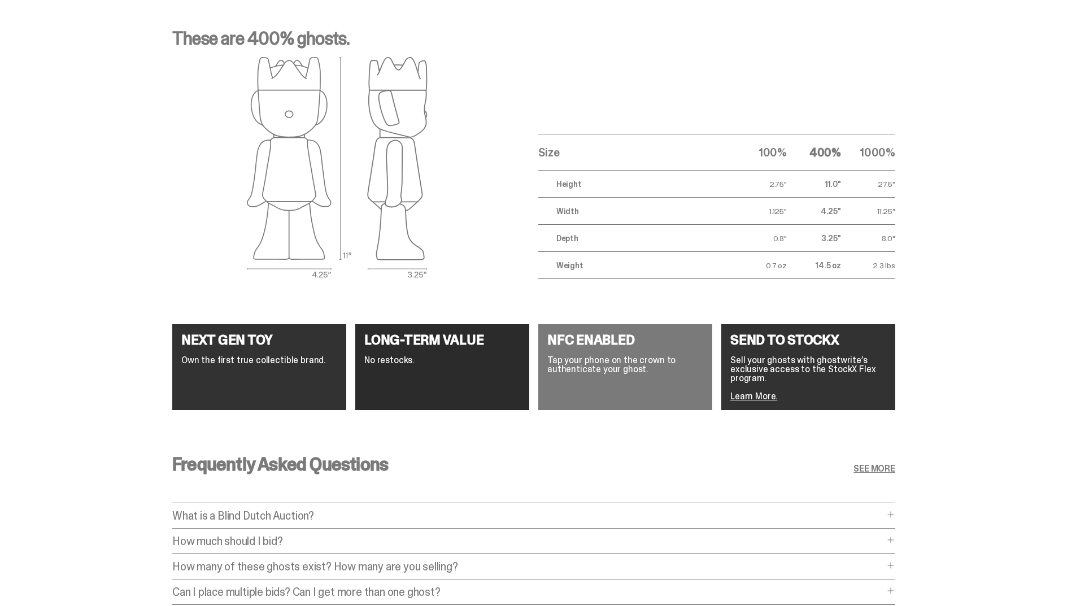
click at [362, 184] on img at bounding box center [337, 168] width 181 height 223
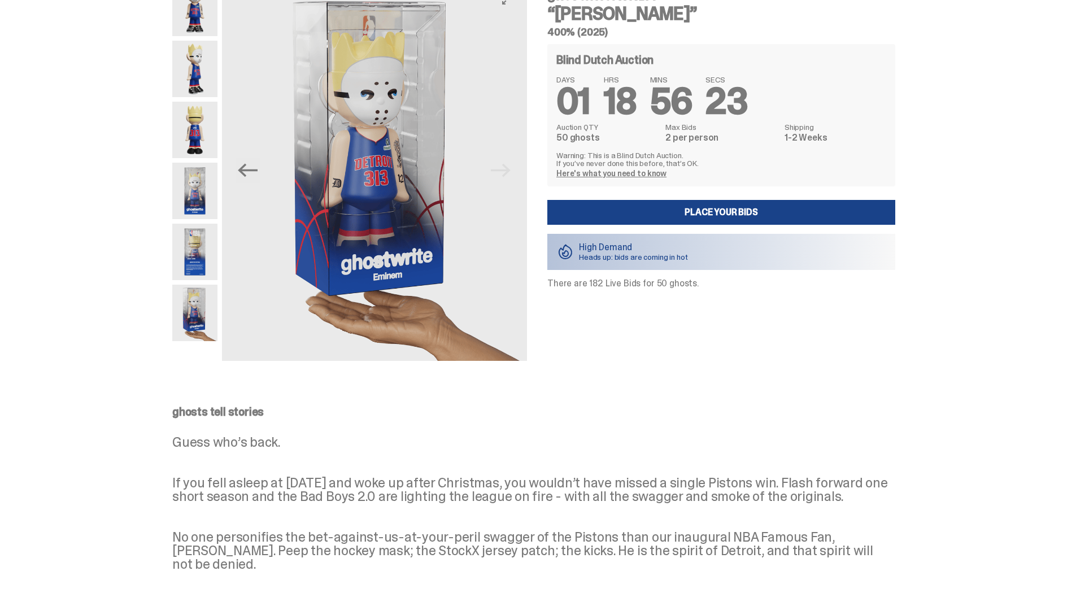
scroll to position [0, 0]
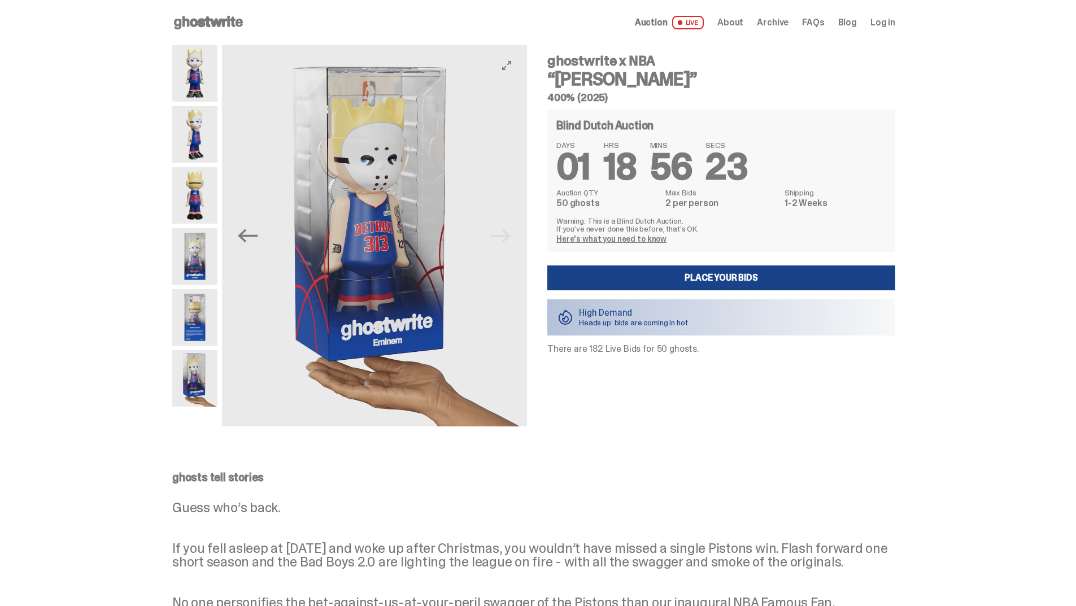
click at [361, 194] on img at bounding box center [374, 235] width 305 height 381
click at [507, 67] on button "View full-screen" at bounding box center [507, 66] width 14 height 14
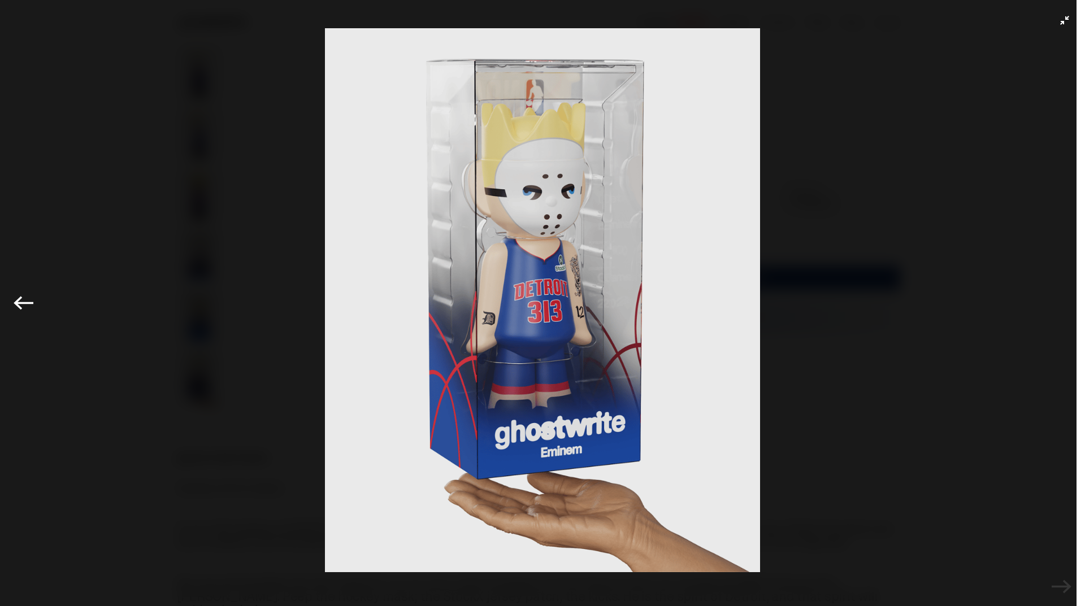
click at [566, 188] on img at bounding box center [542, 300] width 1028 height 544
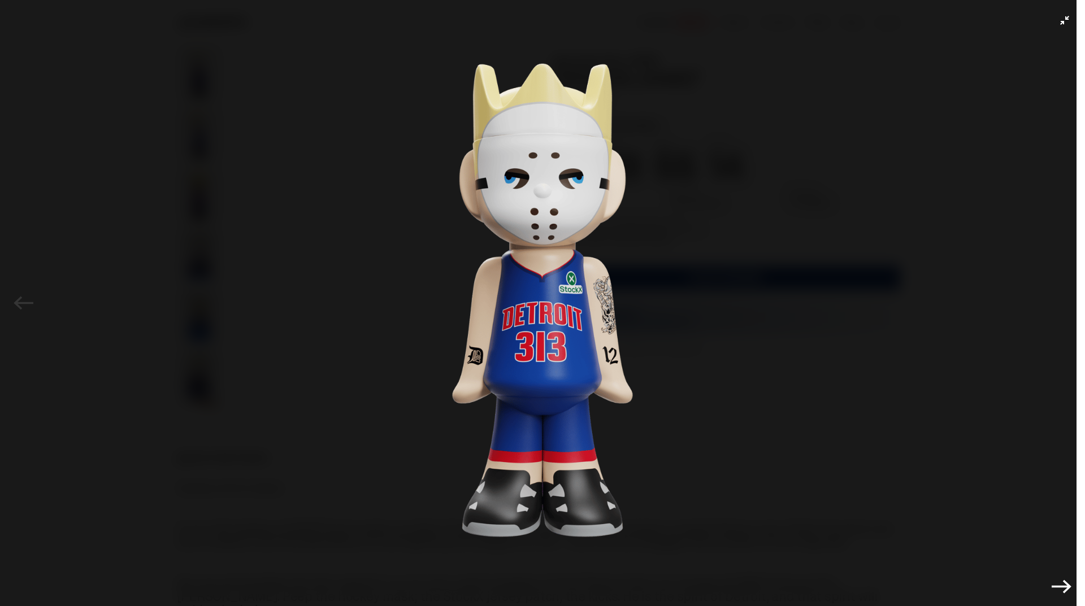
click at [288, 230] on img at bounding box center [542, 300] width 1028 height 544
click at [29, 301] on img at bounding box center [542, 300] width 1028 height 544
click at [28, 301] on div "Previous Next" at bounding box center [542, 303] width 1085 height 606
click at [463, 306] on img at bounding box center [542, 300] width 1028 height 544
click at [431, 278] on img at bounding box center [542, 300] width 1028 height 544
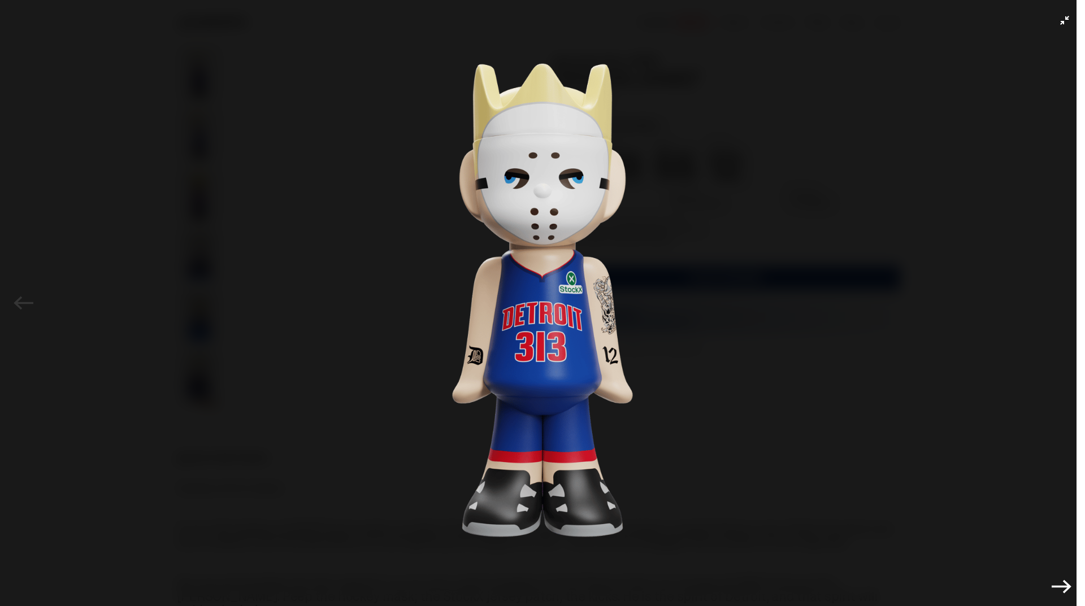
click at [416, 266] on img at bounding box center [542, 300] width 1028 height 544
click at [1047, 21] on div "Previous Next" at bounding box center [542, 303] width 1085 height 606
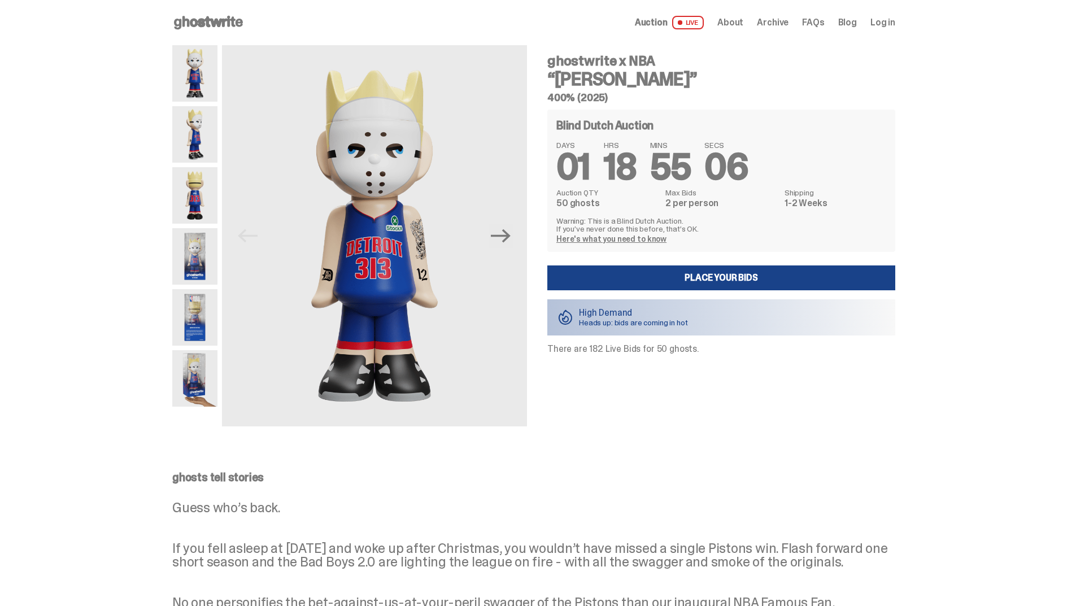
click at [193, 234] on img at bounding box center [194, 256] width 45 height 57
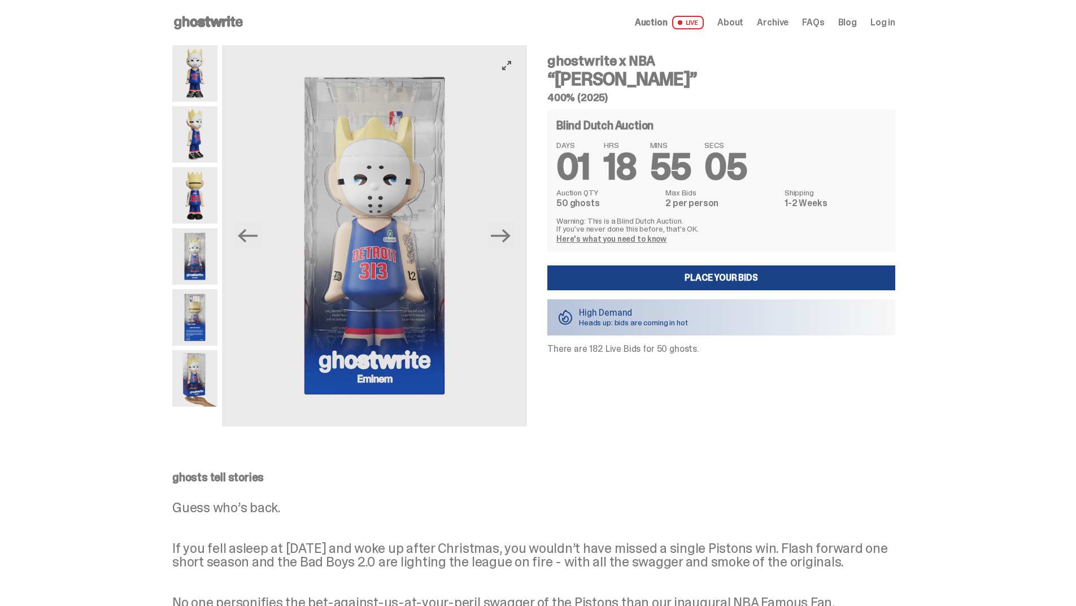
click at [511, 64] on icon "View full-screen" at bounding box center [506, 65] width 9 height 9
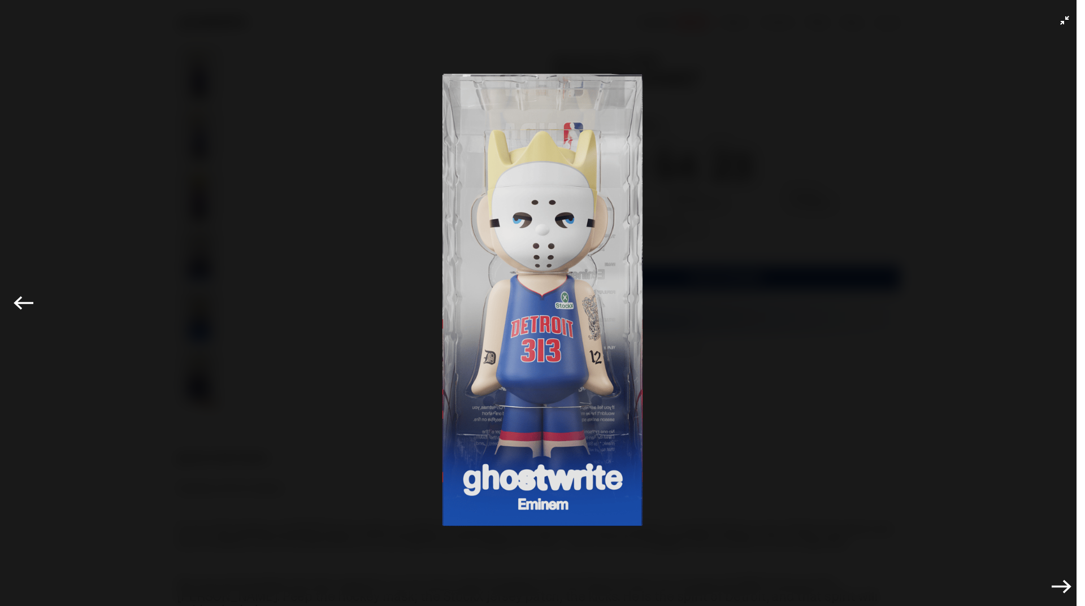
click at [356, 191] on img at bounding box center [542, 300] width 1028 height 544
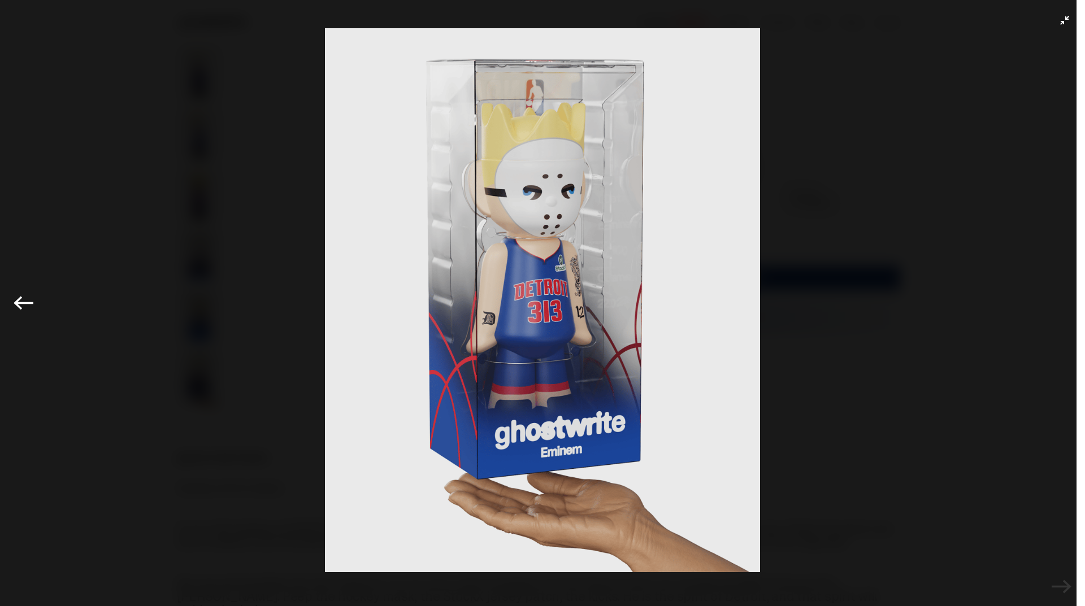
click at [898, 199] on img at bounding box center [542, 300] width 1028 height 544
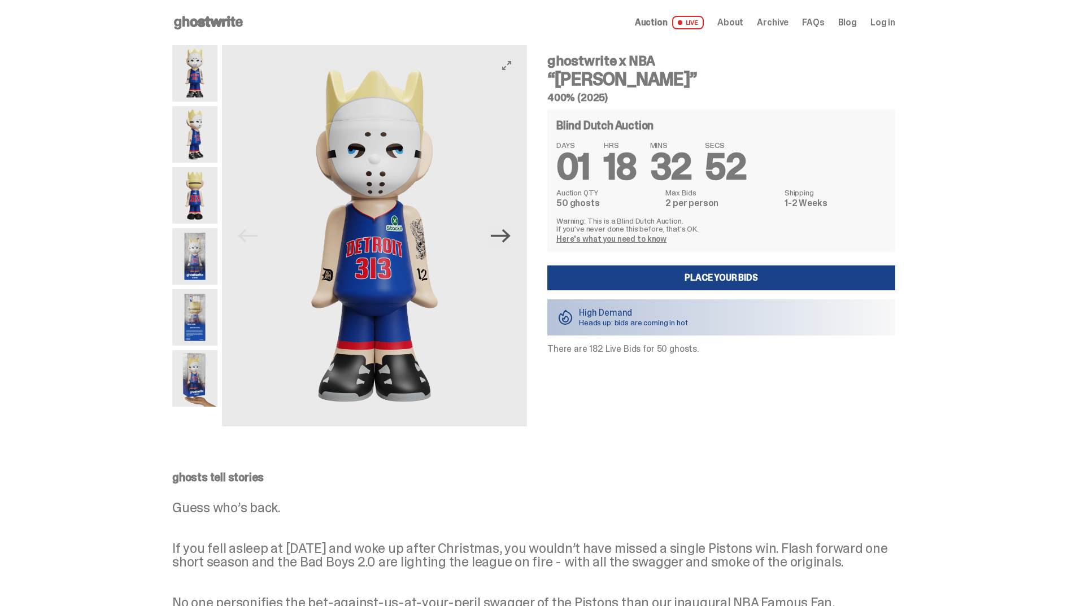
click at [503, 227] on icon "Next" at bounding box center [501, 236] width 20 height 20
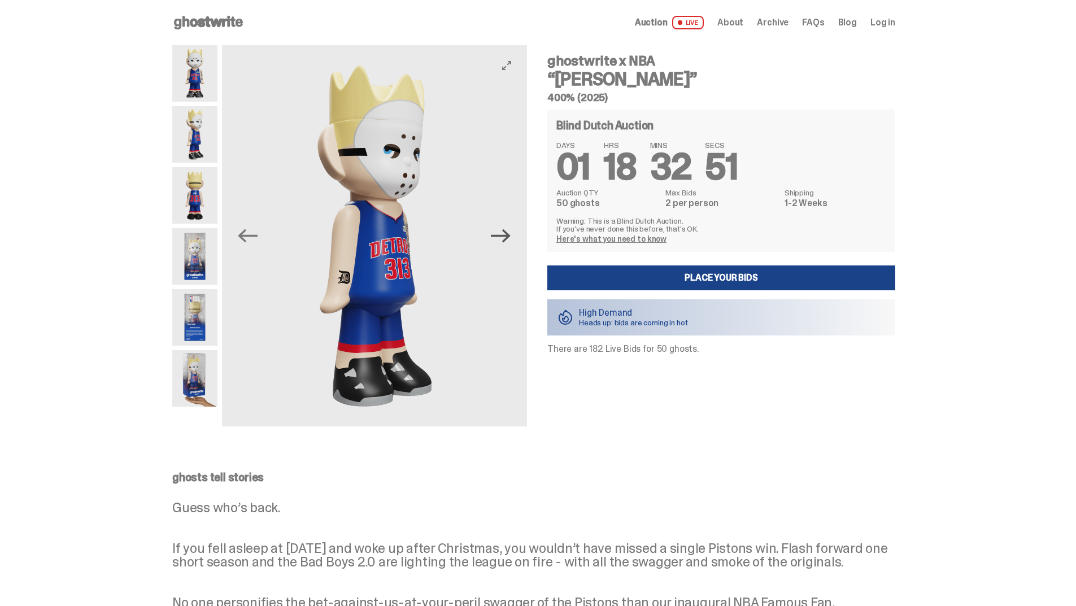
click at [507, 232] on icon "Next" at bounding box center [501, 236] width 20 height 20
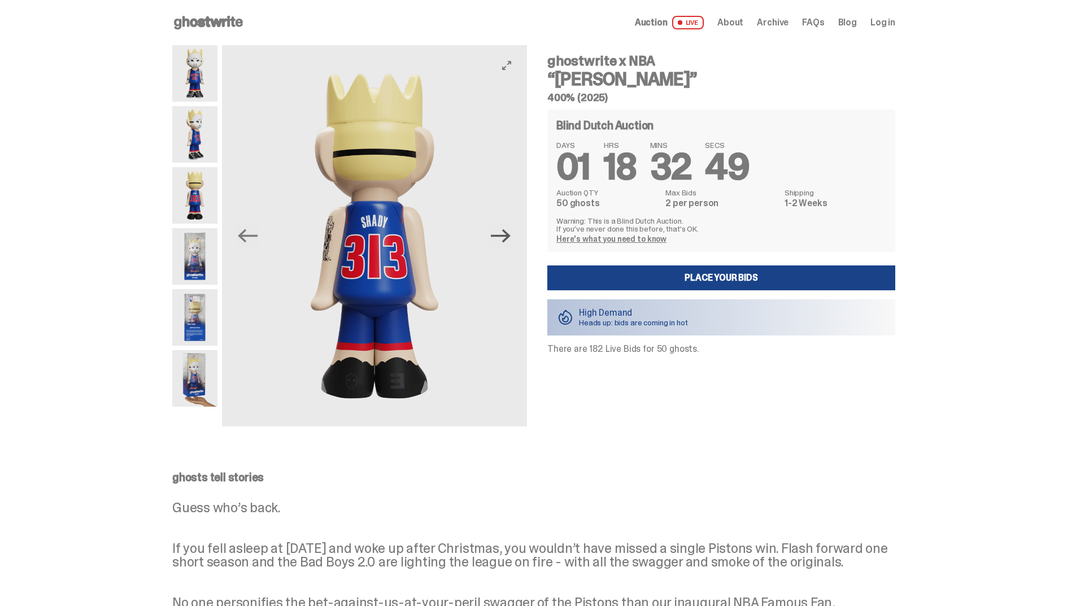
click at [506, 229] on icon "Next" at bounding box center [501, 236] width 20 height 20
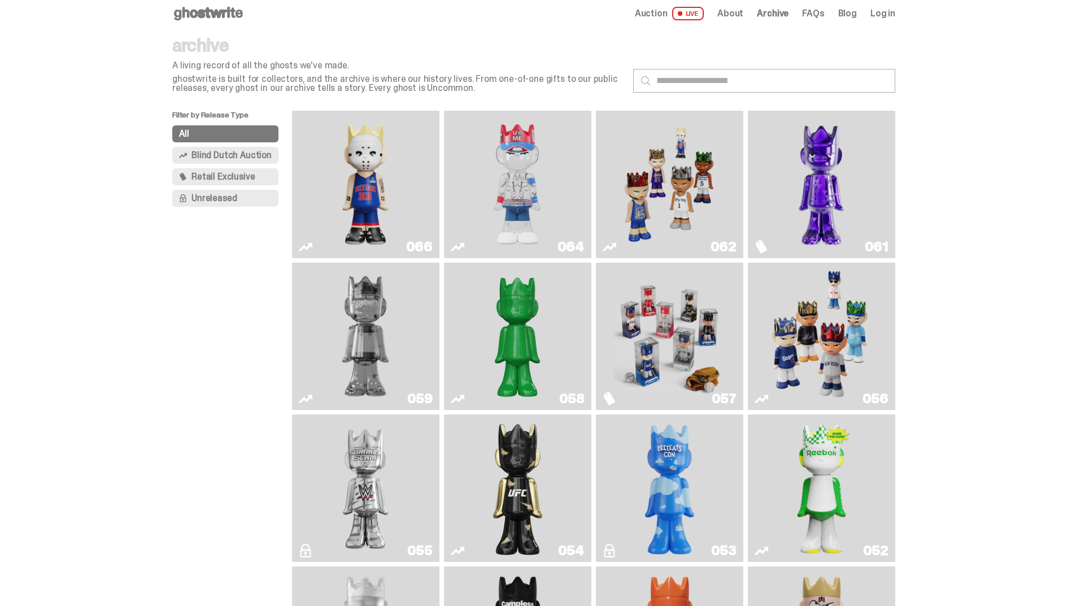
scroll to position [8, 0]
click at [192, 12] on use at bounding box center [208, 14] width 69 height 14
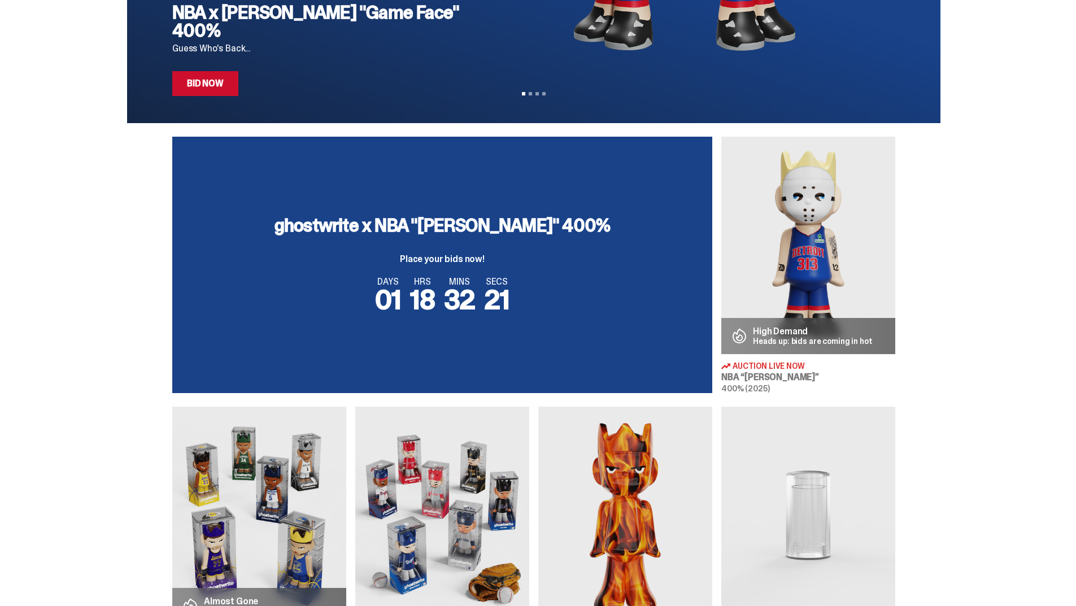
scroll to position [283, 0]
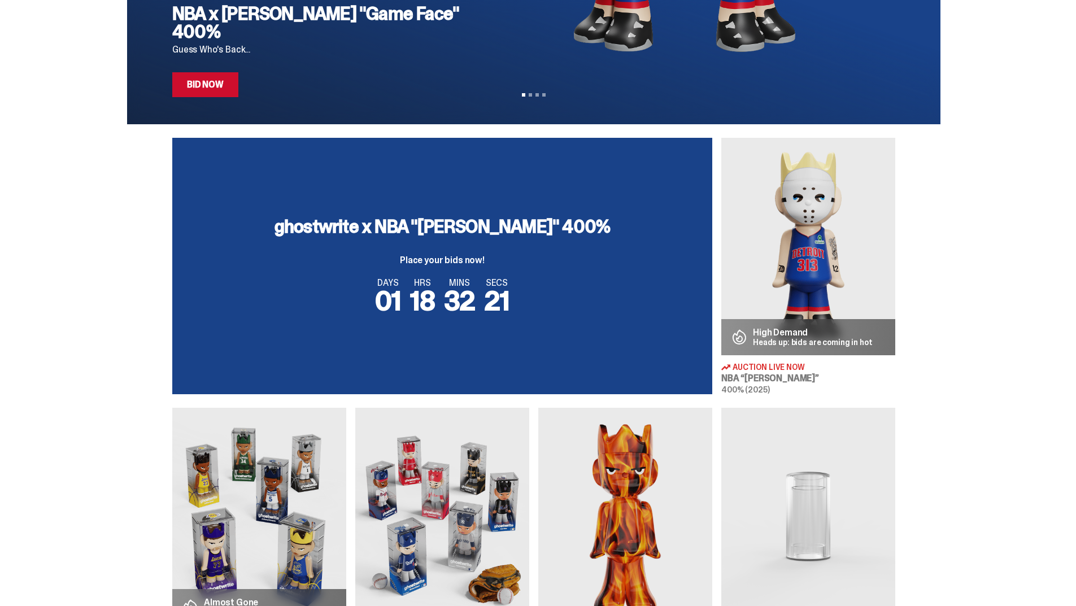
click at [227, 85] on link "Bid Now" at bounding box center [205, 84] width 66 height 25
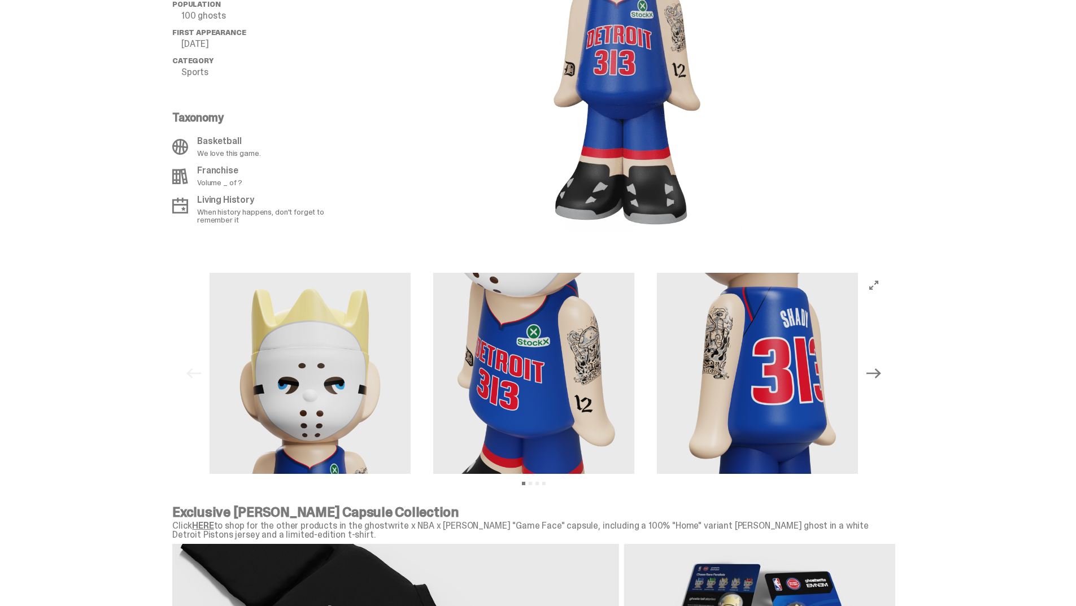
scroll to position [904, 0]
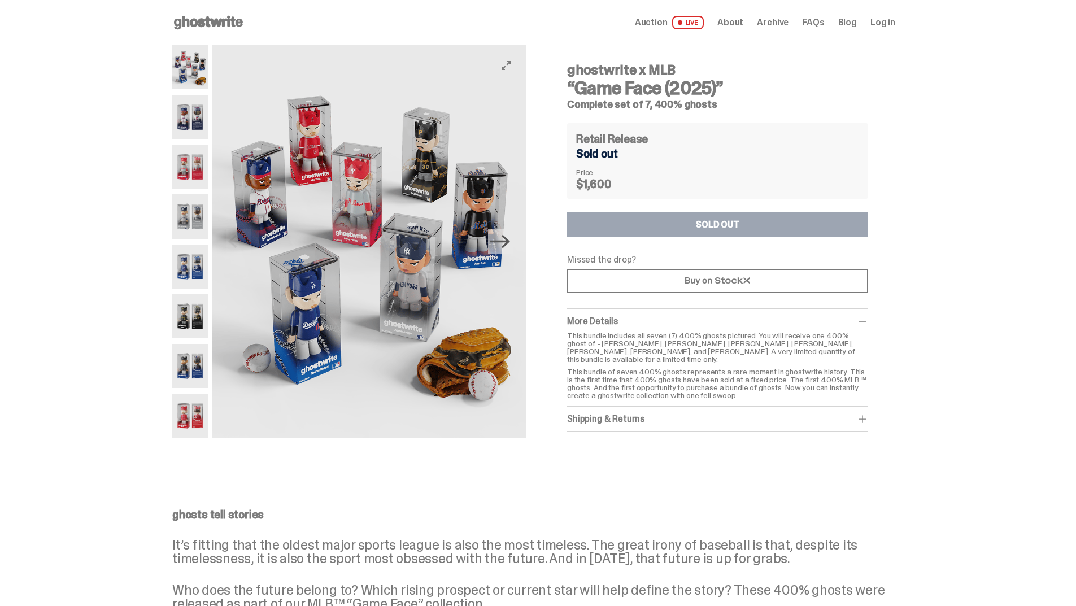
click at [505, 242] on icon "Next" at bounding box center [500, 242] width 20 height 14
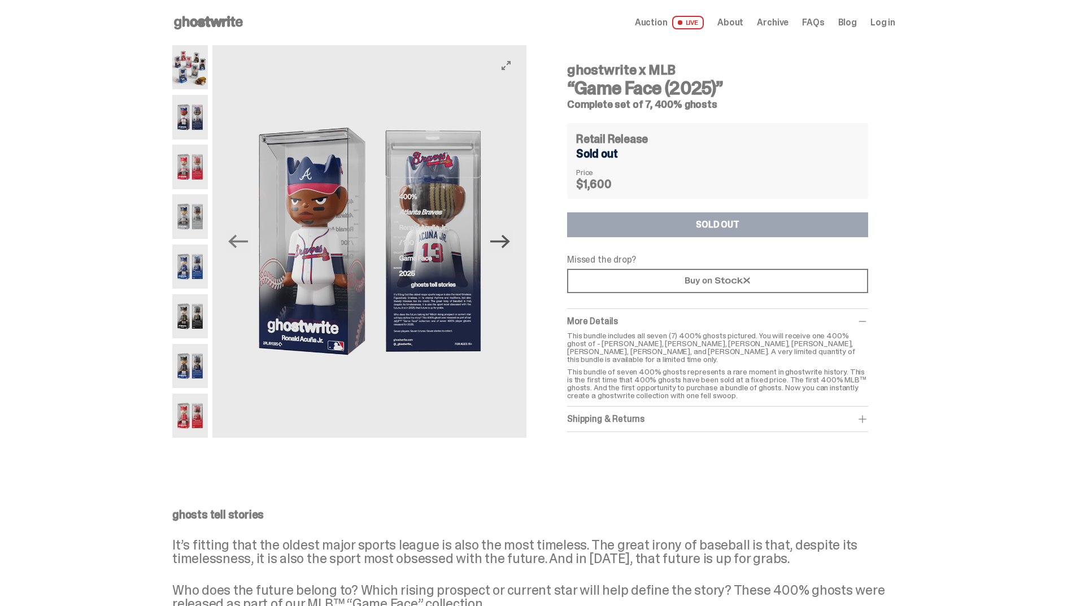
click at [504, 241] on icon "Next" at bounding box center [500, 242] width 20 height 14
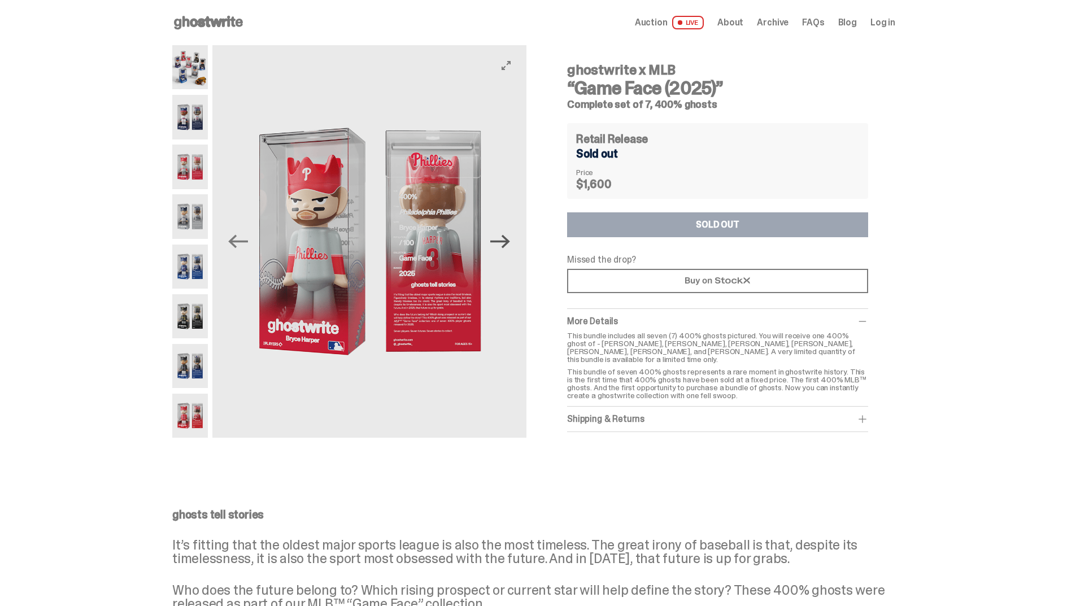
click at [504, 241] on icon "Next" at bounding box center [500, 242] width 20 height 14
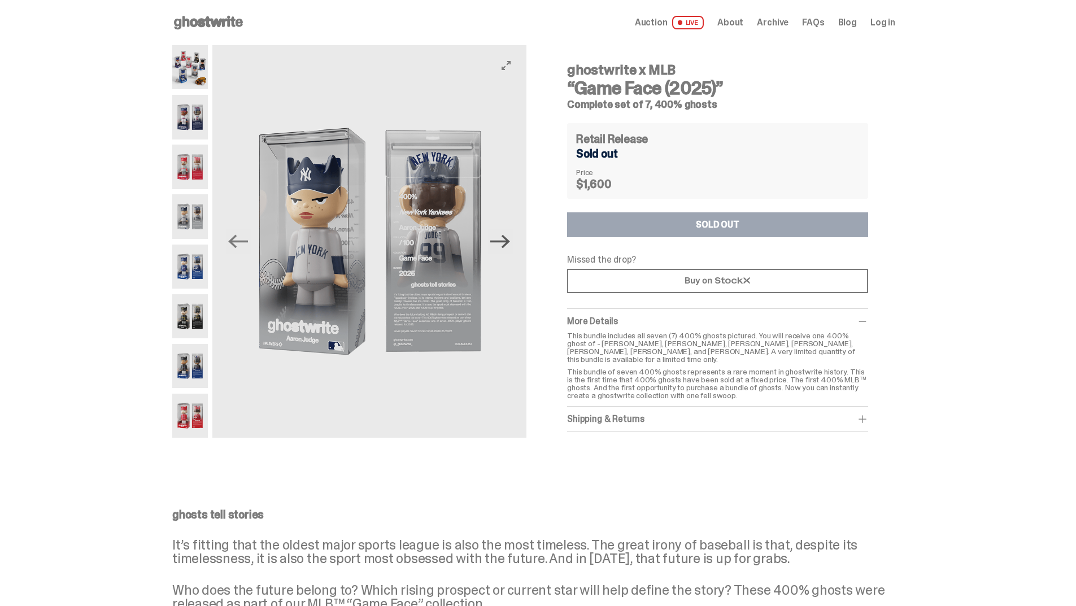
click at [504, 241] on icon "Next" at bounding box center [500, 242] width 20 height 14
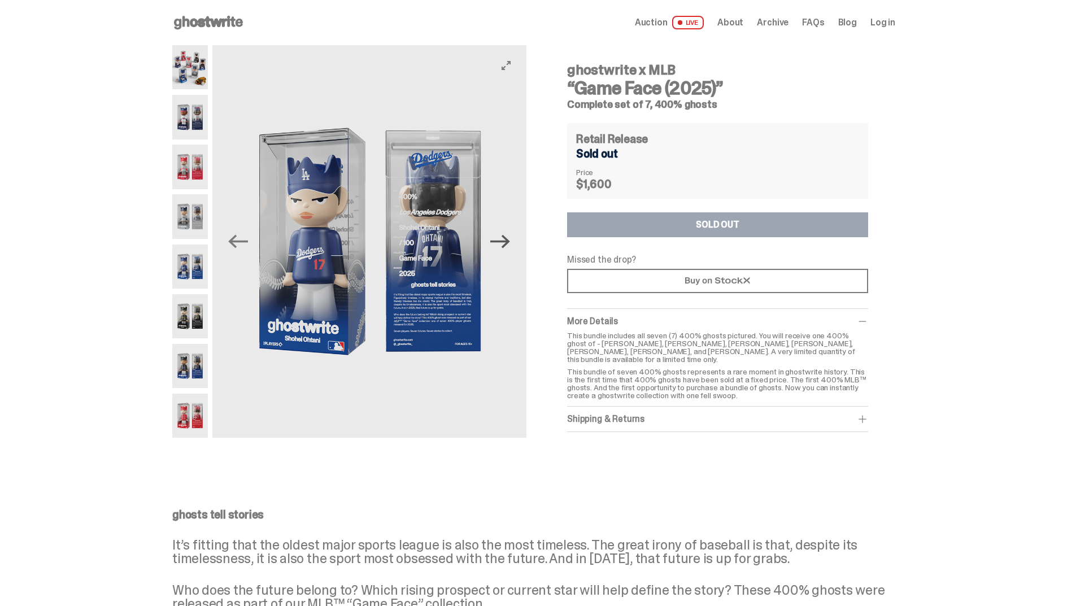
click at [504, 241] on icon "Next" at bounding box center [500, 242] width 20 height 14
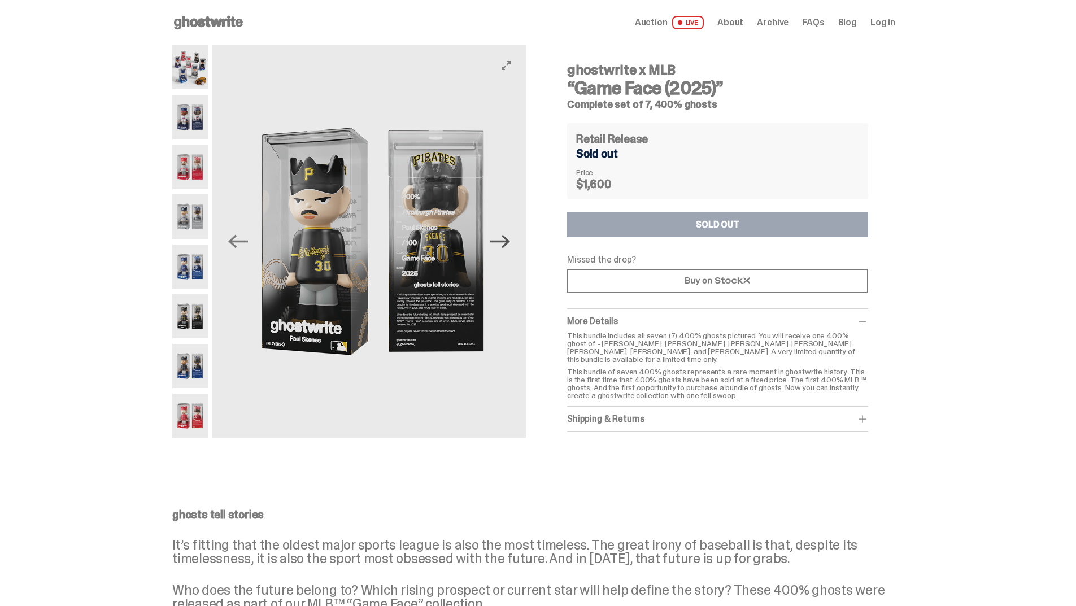
click at [504, 241] on icon "Next" at bounding box center [500, 242] width 20 height 14
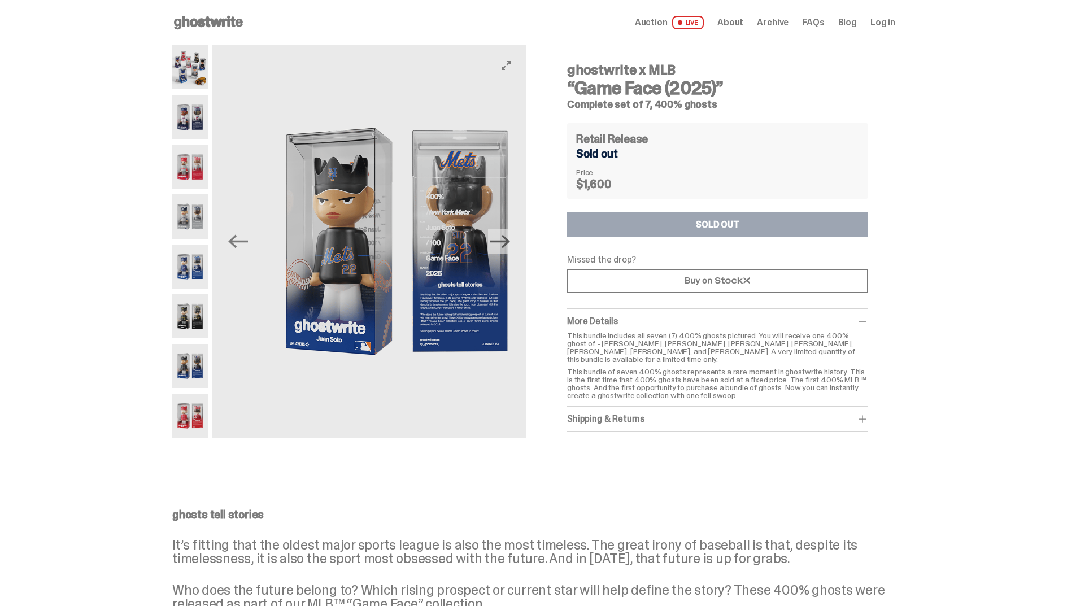
click at [504, 241] on icon "Next" at bounding box center [500, 242] width 20 height 14
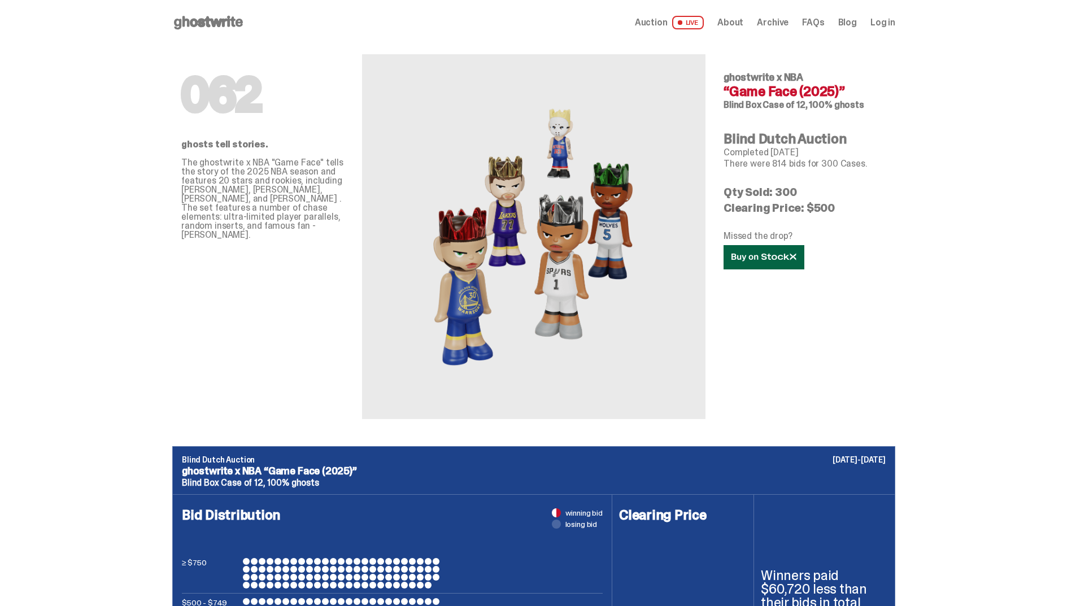
click at [770, 253] on link at bounding box center [764, 257] width 81 height 24
